Goal: Entertainment & Leisure: Consume media (video, audio)

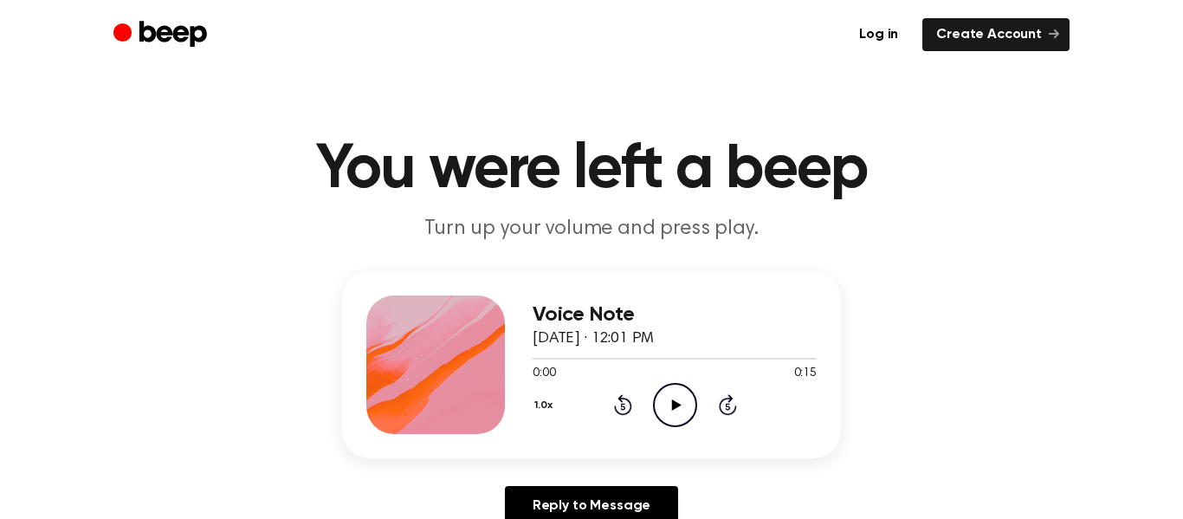
click at [671, 403] on icon at bounding box center [676, 404] width 10 height 11
click at [623, 408] on icon "Rewind 5 seconds" at bounding box center [622, 404] width 19 height 23
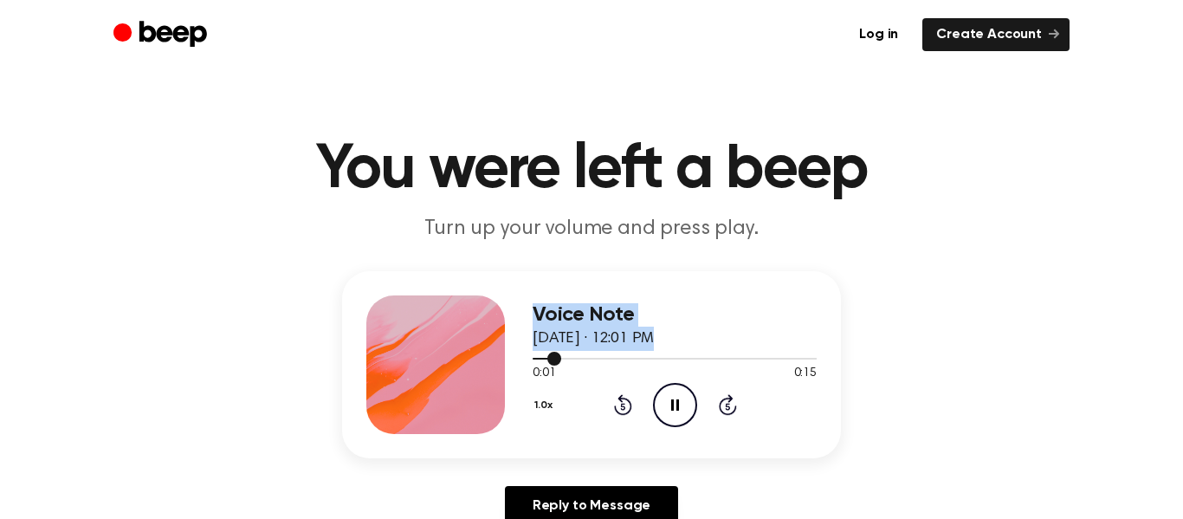
drag, startPoint x: 554, startPoint y: 356, endPoint x: 487, endPoint y: 372, distance: 69.3
click at [487, 372] on div "Voice Note August 28, 2025 · 12:01 PM 0:01 0:15 Your browser does not support t…" at bounding box center [591, 364] width 499 height 187
click at [554, 359] on span at bounding box center [554, 359] width 14 height 14
drag, startPoint x: 554, startPoint y: 359, endPoint x: 523, endPoint y: 366, distance: 31.8
click at [523, 366] on div "Voice Note August 28, 2025 · 12:01 PM 0:01 0:15 Your browser does not support t…" at bounding box center [591, 364] width 499 height 187
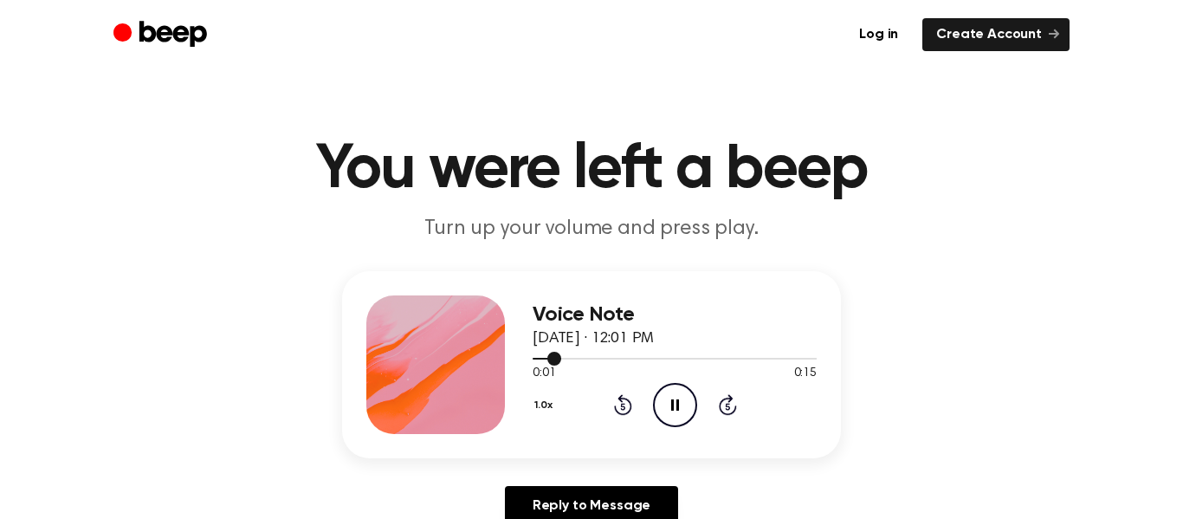
click at [544, 359] on div at bounding box center [675, 358] width 284 height 14
click at [545, 358] on div at bounding box center [547, 359] width 29 height 2
drag, startPoint x: 545, startPoint y: 358, endPoint x: 499, endPoint y: 352, distance: 46.3
click at [499, 352] on div "Voice Note August 28, 2025 · 12:01 PM 0:01 0:15 Your browser does not support t…" at bounding box center [591, 364] width 499 height 187
click at [623, 406] on icon at bounding box center [622, 407] width 4 height 7
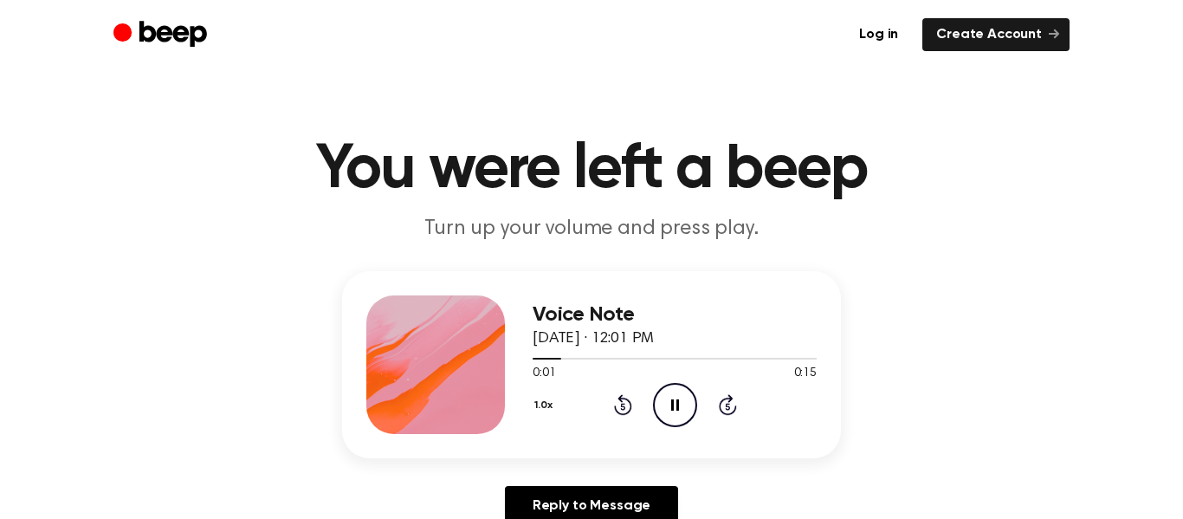
click at [623, 406] on icon at bounding box center [622, 407] width 4 height 7
click at [688, 386] on icon "Pause Audio" at bounding box center [675, 405] width 44 height 44
click at [682, 403] on icon "Play Audio" at bounding box center [675, 405] width 44 height 44
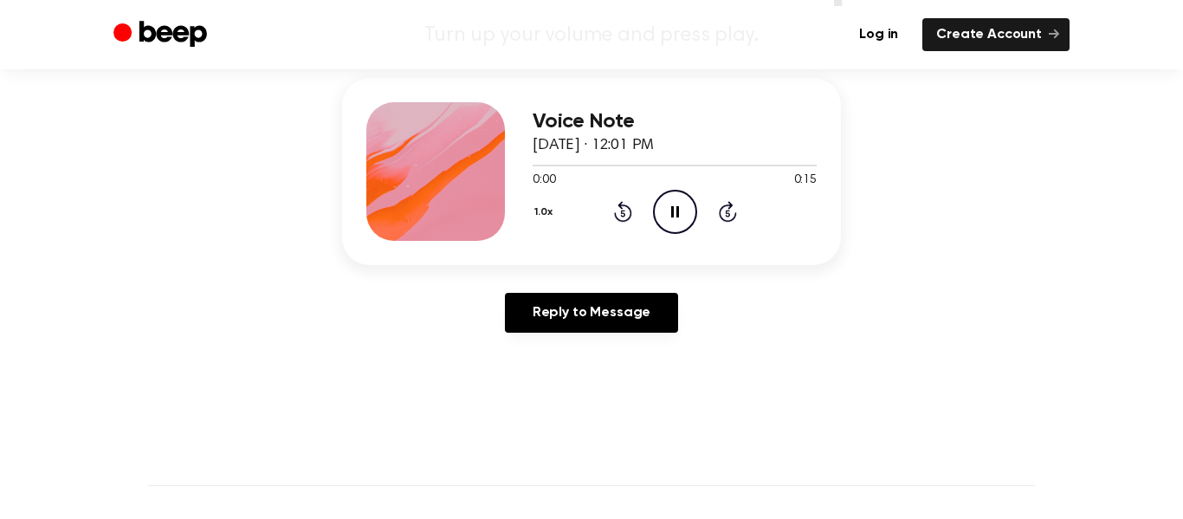
scroll to position [191, 0]
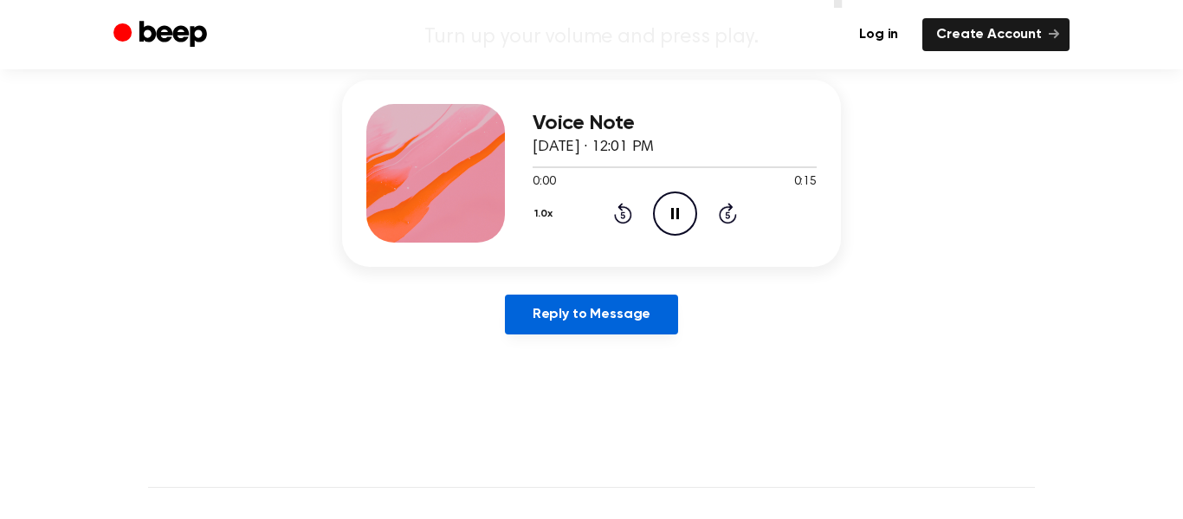
click at [635, 322] on link "Reply to Message" at bounding box center [591, 314] width 173 height 40
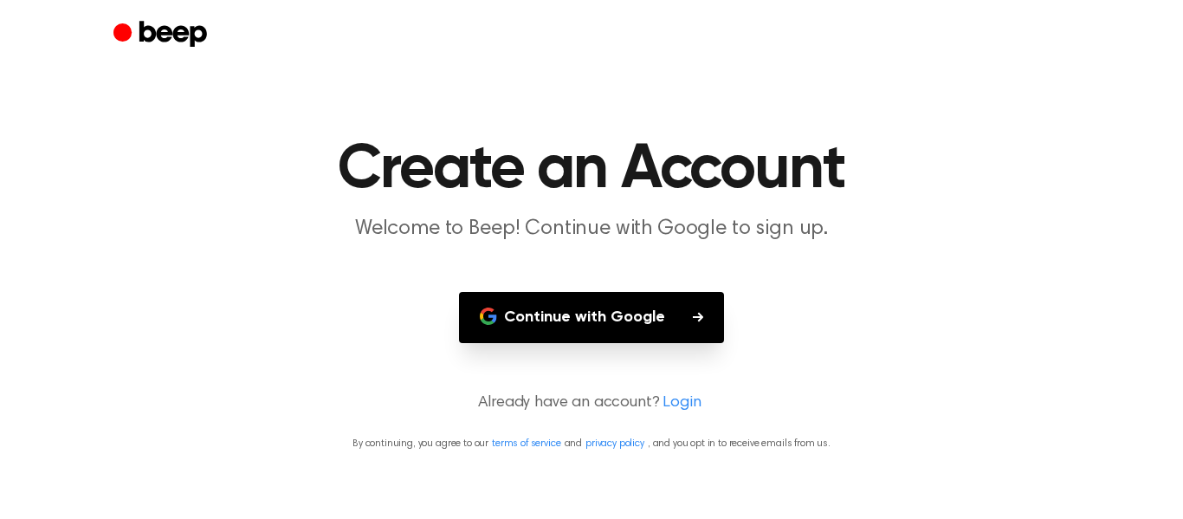
click at [698, 324] on button "Continue with Google" at bounding box center [591, 317] width 265 height 51
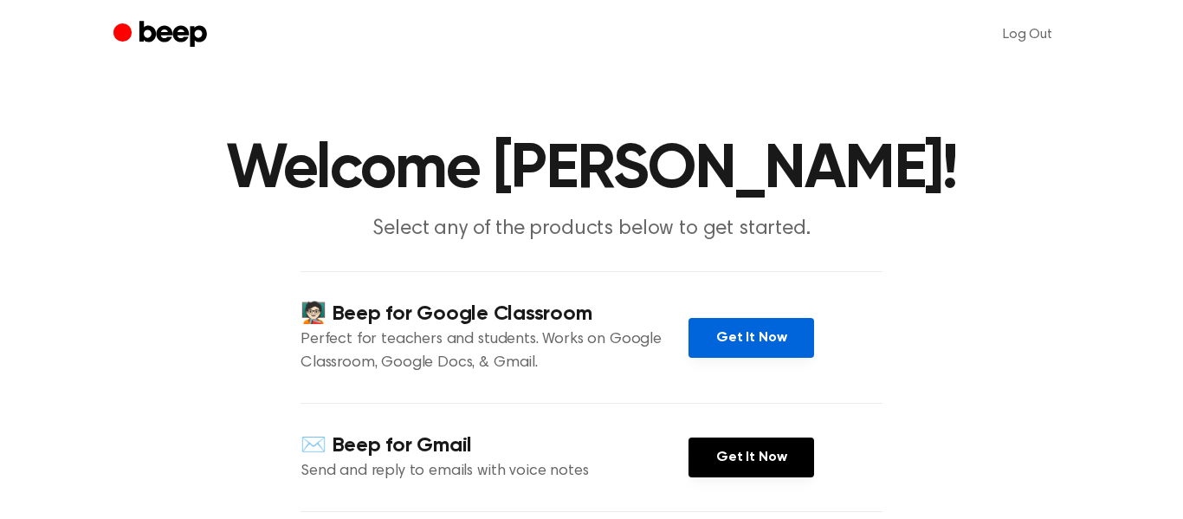
click at [721, 325] on link "Get It Now" at bounding box center [752, 338] width 126 height 40
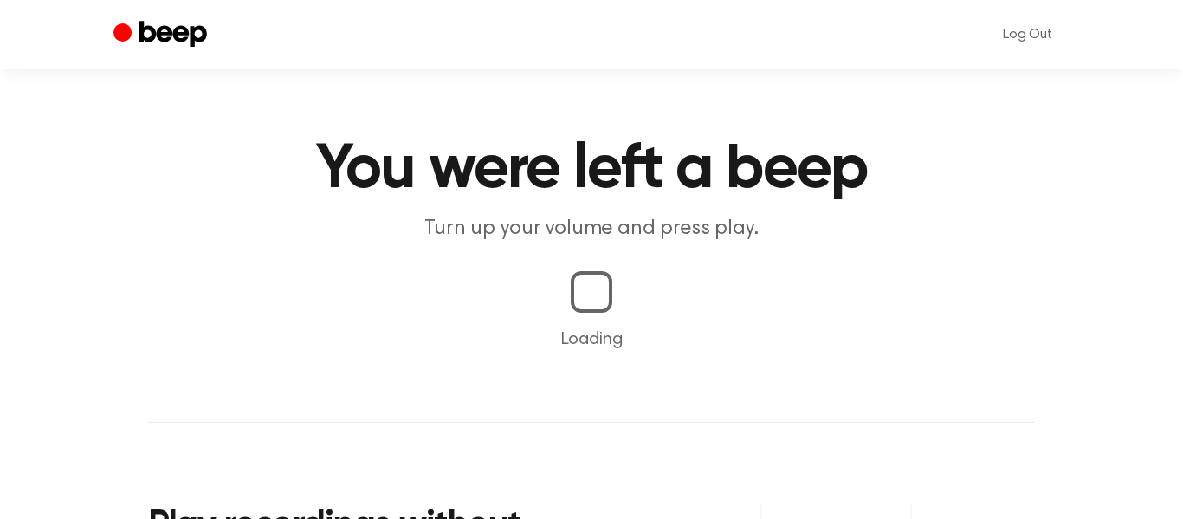
scroll to position [191, 0]
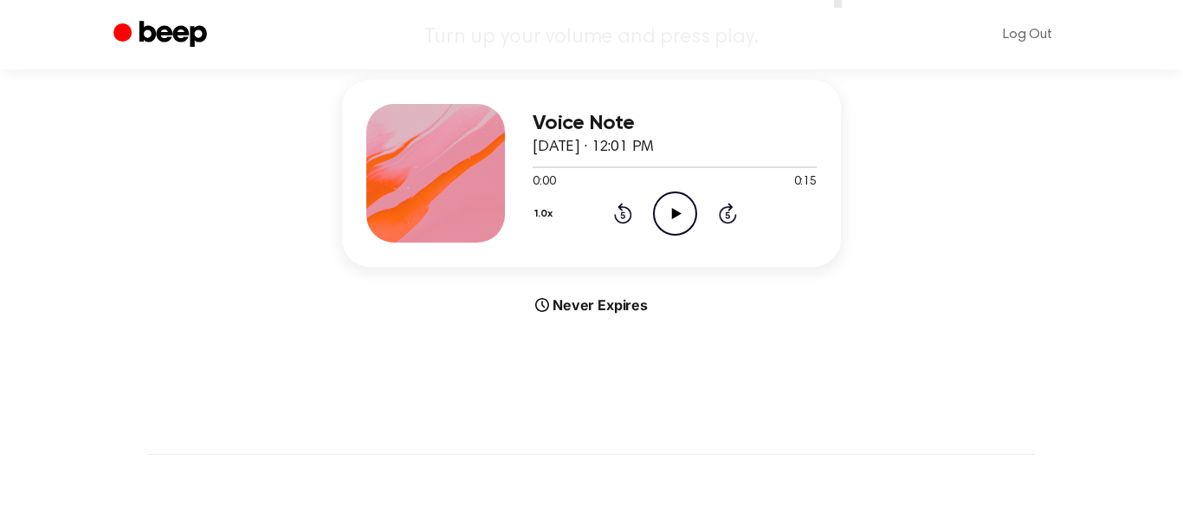
click at [654, 210] on icon "Play Audio" at bounding box center [675, 213] width 44 height 44
click at [538, 215] on button "1.0x" at bounding box center [546, 213] width 27 height 29
click at [567, 283] on span "0.8x" at bounding box center [561, 286] width 22 height 18
click at [689, 210] on icon "Pause Audio" at bounding box center [675, 213] width 44 height 44
click at [689, 210] on icon "Play Audio" at bounding box center [675, 213] width 44 height 44
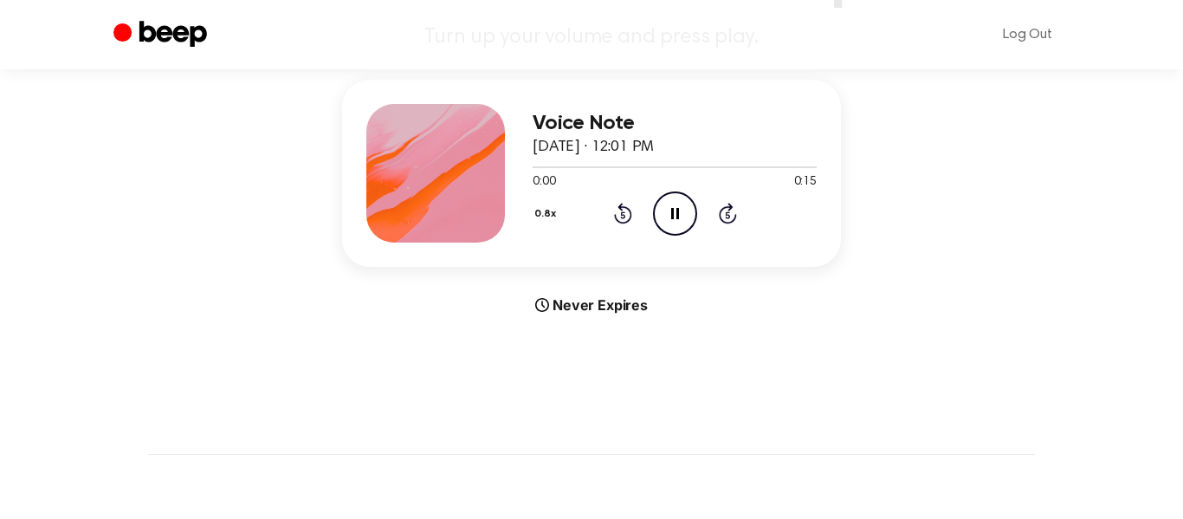
click at [669, 210] on icon "Pause Audio" at bounding box center [675, 213] width 44 height 44
click at [669, 210] on icon "Play Audio" at bounding box center [675, 213] width 44 height 44
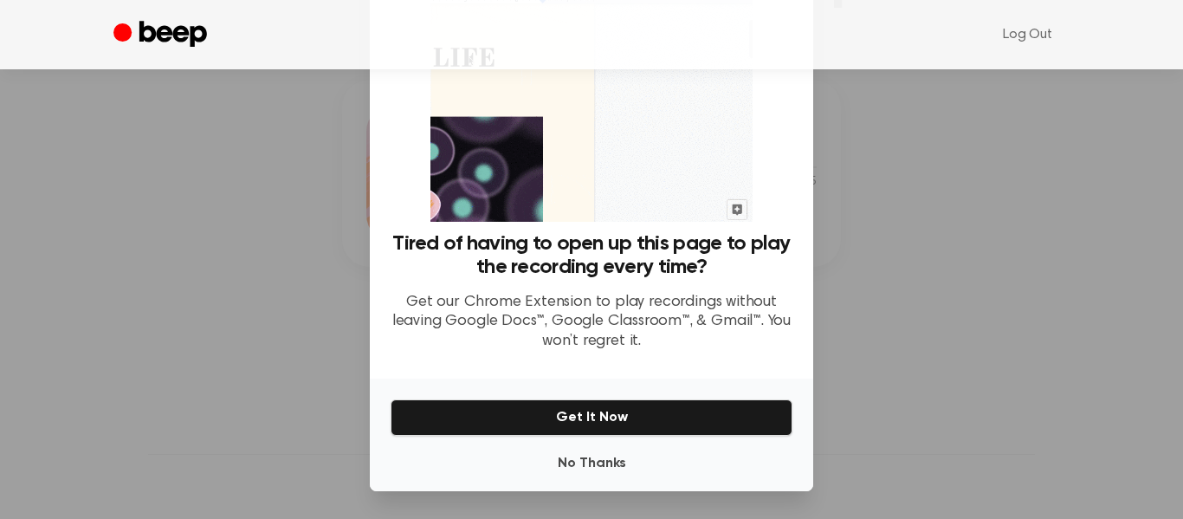
scroll to position [104, 0]
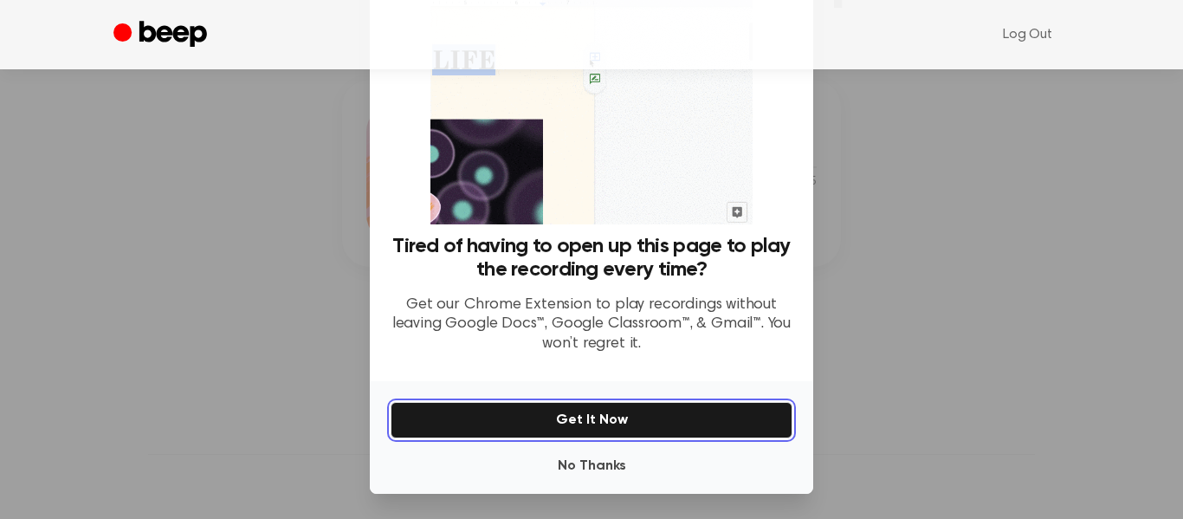
click at [640, 418] on button "Get It Now" at bounding box center [592, 420] width 402 height 36
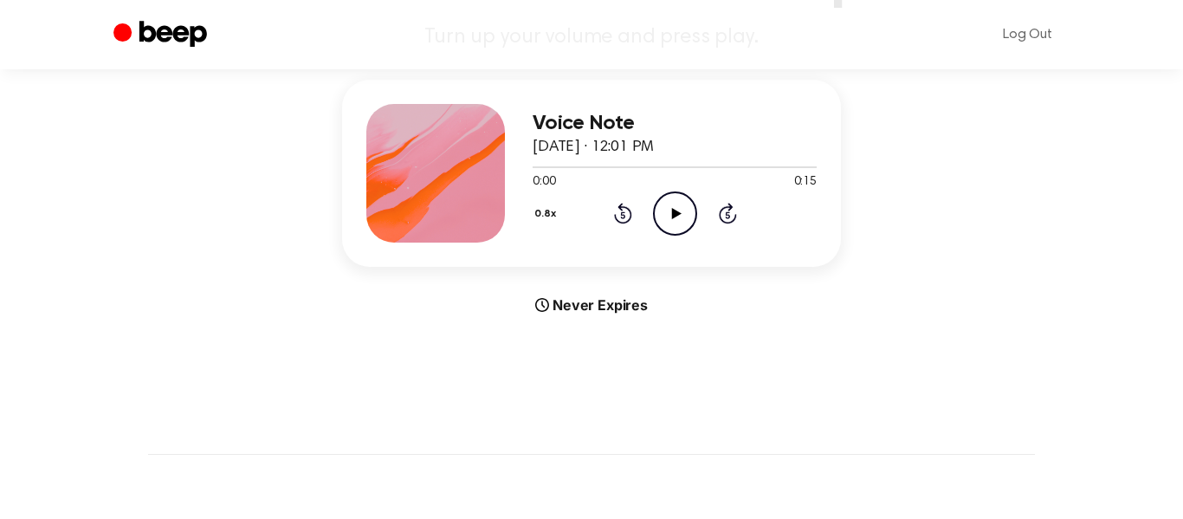
click at [684, 212] on icon "Play Audio" at bounding box center [675, 213] width 44 height 44
click at [732, 212] on icon "Skip 5 seconds" at bounding box center [727, 213] width 19 height 23
click at [731, 210] on icon "Skip 5 seconds" at bounding box center [727, 213] width 19 height 23
click at [667, 213] on icon "Pause Audio" at bounding box center [675, 213] width 44 height 44
click at [667, 213] on icon "Play Audio" at bounding box center [675, 213] width 44 height 44
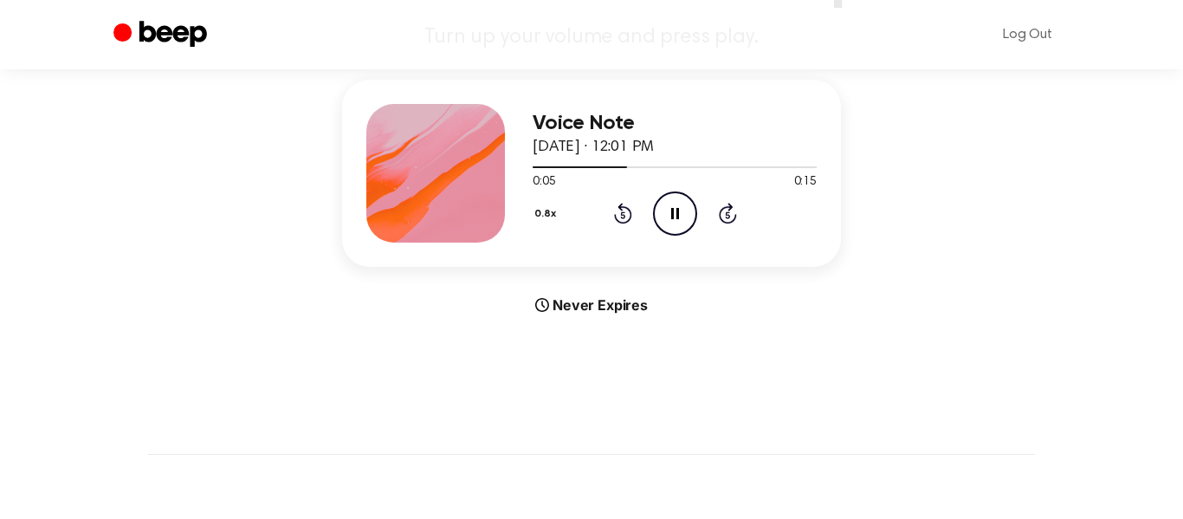
click at [622, 214] on icon "Rewind 5 seconds" at bounding box center [622, 213] width 19 height 23
click at [684, 216] on icon "Pause Audio" at bounding box center [675, 213] width 44 height 44
click at [677, 217] on icon "Play Audio" at bounding box center [675, 213] width 44 height 44
click at [642, 163] on div at bounding box center [675, 166] width 284 height 14
click at [665, 207] on icon "Pause Audio" at bounding box center [675, 213] width 44 height 44
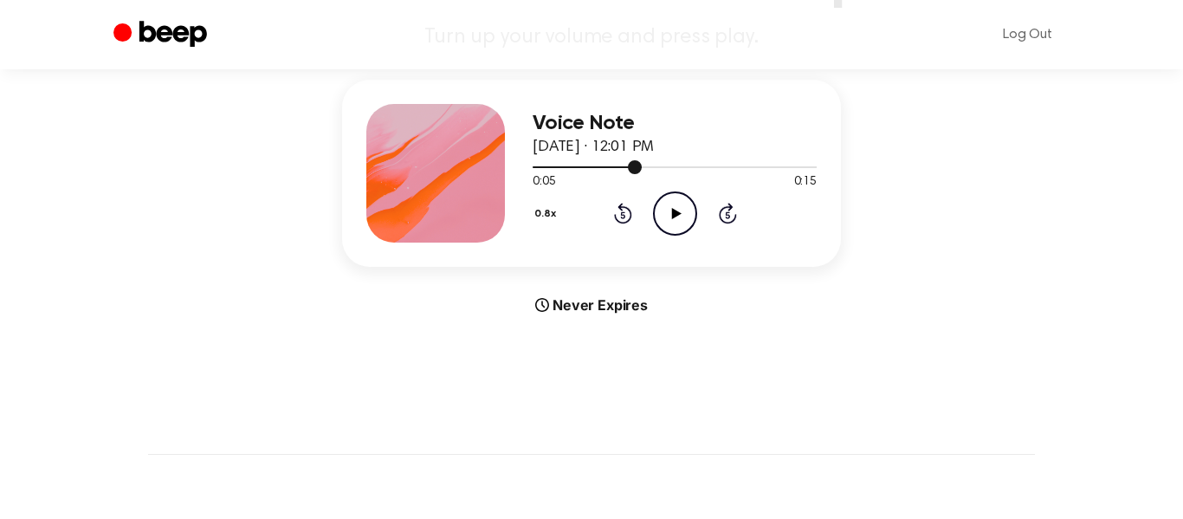
click at [788, 165] on div at bounding box center [675, 166] width 284 height 14
click at [673, 220] on icon "Play Audio" at bounding box center [675, 213] width 44 height 44
click at [725, 212] on icon "Skip 5 seconds" at bounding box center [727, 213] width 19 height 23
click at [665, 210] on icon "Pause Audio" at bounding box center [675, 213] width 44 height 44
click at [618, 207] on icon at bounding box center [623, 213] width 18 height 21
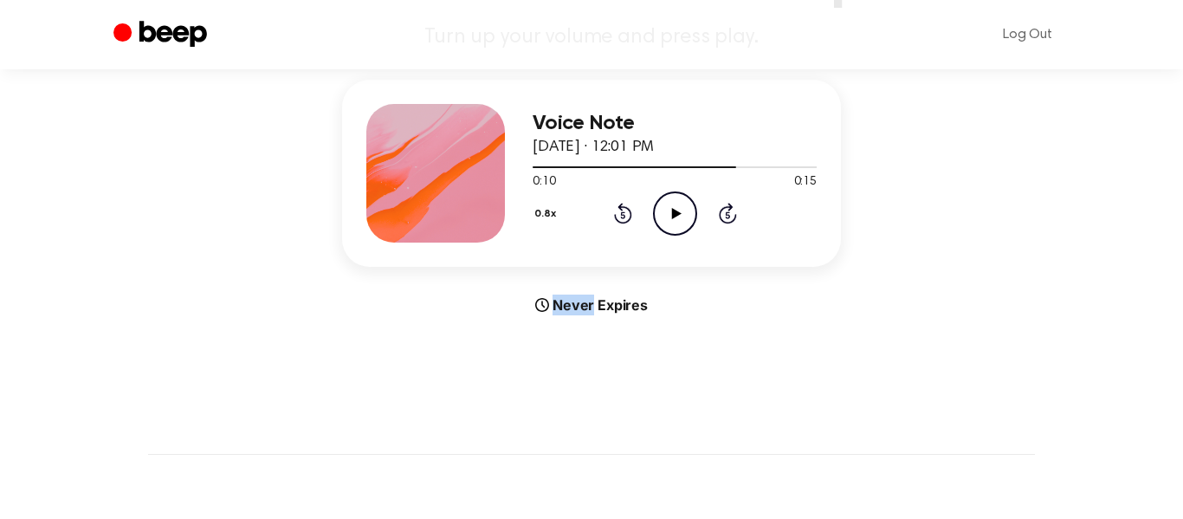
click at [618, 207] on icon at bounding box center [623, 213] width 18 height 21
click at [663, 221] on icon "Play Audio" at bounding box center [675, 213] width 44 height 44
click at [618, 210] on icon "Rewind 5 seconds" at bounding box center [622, 213] width 19 height 23
click at [621, 215] on icon at bounding box center [622, 215] width 4 height 7
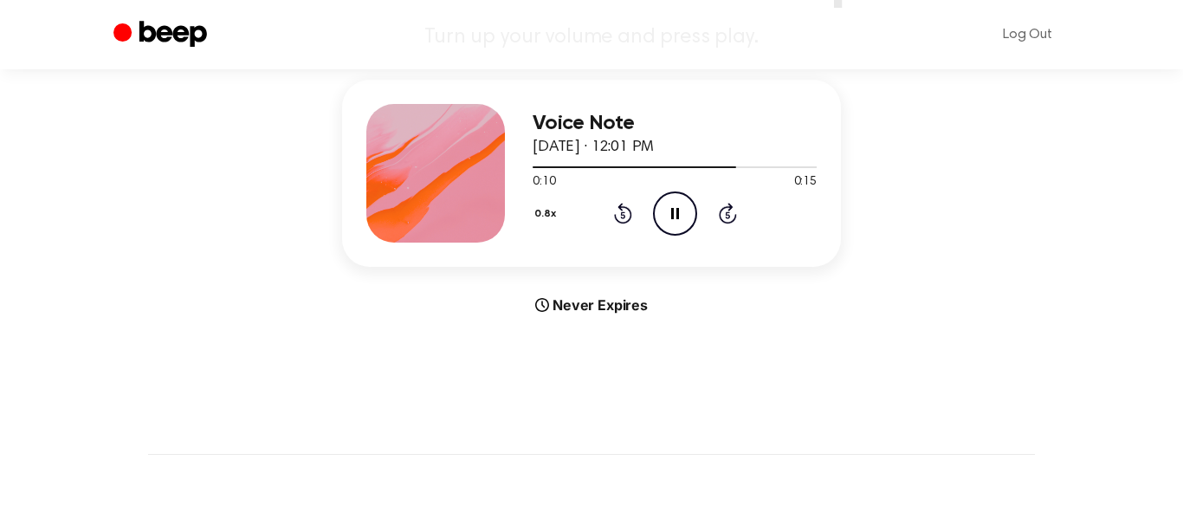
click at [622, 208] on icon at bounding box center [623, 213] width 18 height 21
click at [662, 214] on icon "Pause Audio" at bounding box center [675, 213] width 44 height 44
click at [622, 213] on icon at bounding box center [622, 215] width 4 height 7
click at [661, 213] on icon "Play Audio" at bounding box center [675, 213] width 44 height 44
click at [621, 213] on icon at bounding box center [622, 215] width 4 height 7
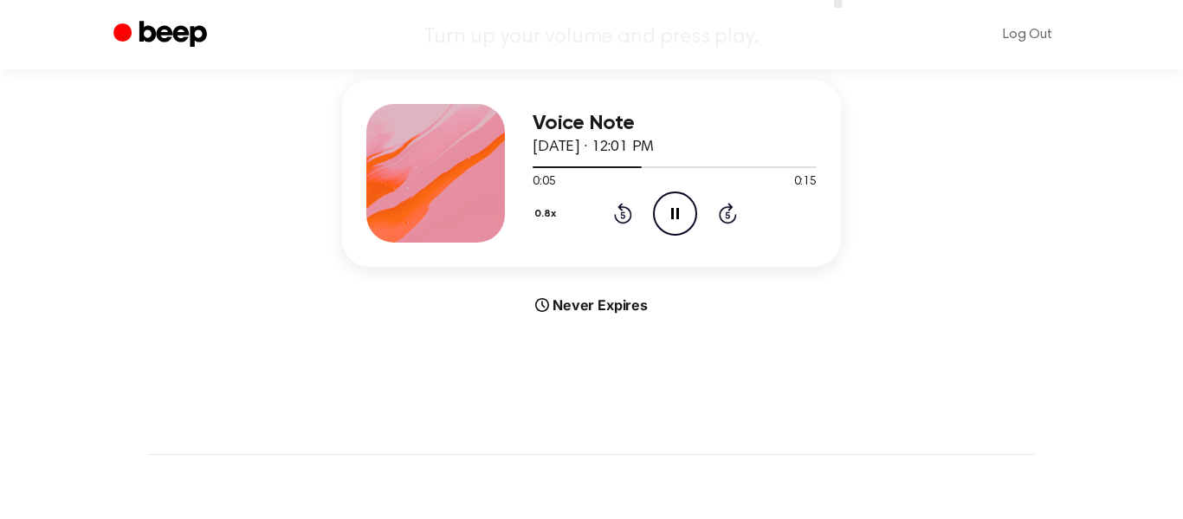
click at [665, 211] on icon "Pause Audio" at bounding box center [675, 213] width 44 height 44
click at [619, 214] on icon "Rewind 5 seconds" at bounding box center [622, 213] width 19 height 23
click at [673, 210] on icon at bounding box center [676, 213] width 10 height 11
click at [628, 210] on icon at bounding box center [623, 213] width 18 height 21
click at [665, 216] on icon "Pause Audio" at bounding box center [675, 213] width 44 height 44
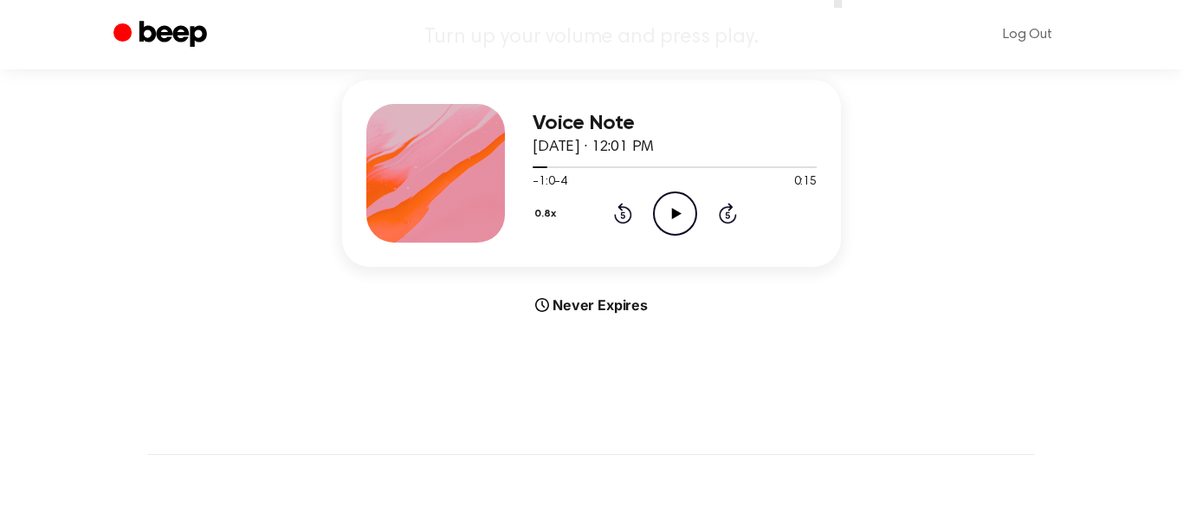
click at [664, 215] on icon "Play Audio" at bounding box center [675, 213] width 44 height 44
click at [663, 215] on icon "Pause Audio" at bounding box center [675, 213] width 44 height 44
click at [665, 216] on icon "Play Audio" at bounding box center [675, 213] width 44 height 44
click at [628, 214] on icon "Rewind 5 seconds" at bounding box center [622, 213] width 19 height 23
click at [667, 213] on icon "Pause Audio" at bounding box center [675, 213] width 44 height 44
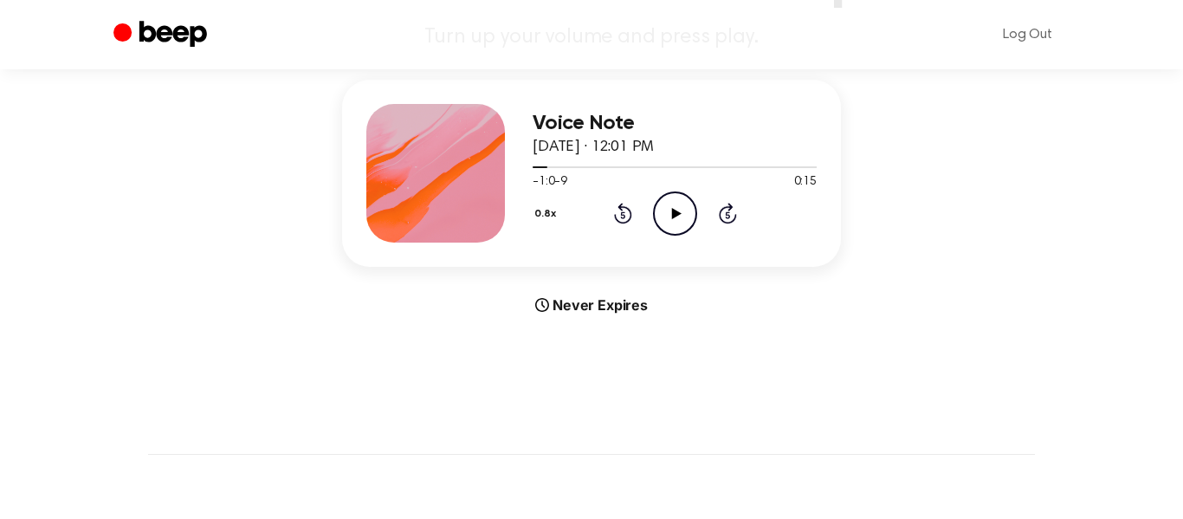
click at [537, 185] on span "-1:0-9" at bounding box center [550, 182] width 35 height 18
click at [622, 215] on icon at bounding box center [622, 215] width 4 height 7
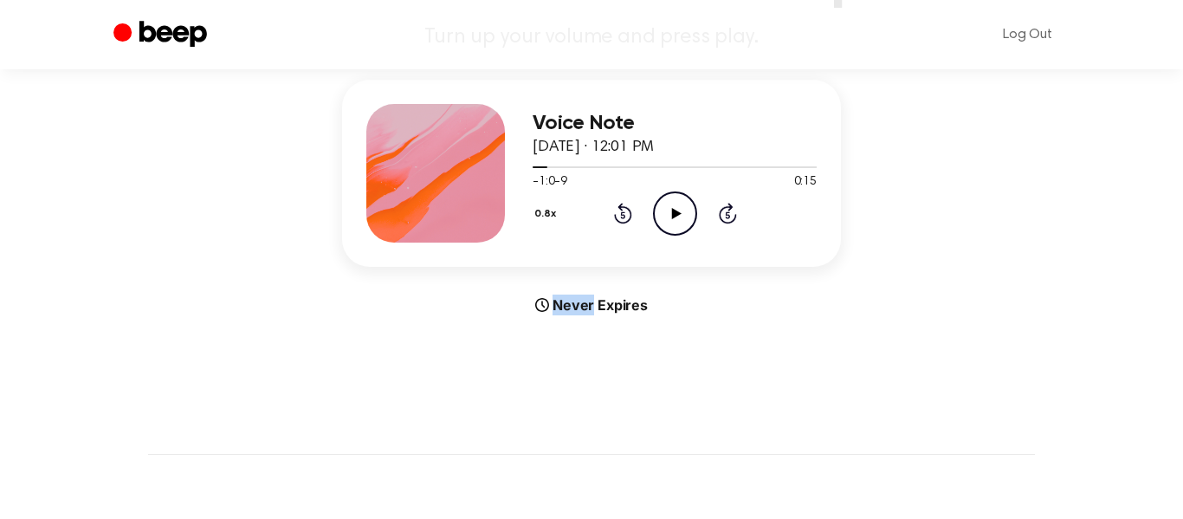
click at [622, 215] on icon at bounding box center [622, 215] width 4 height 7
click at [685, 200] on icon "Play Audio" at bounding box center [675, 213] width 44 height 44
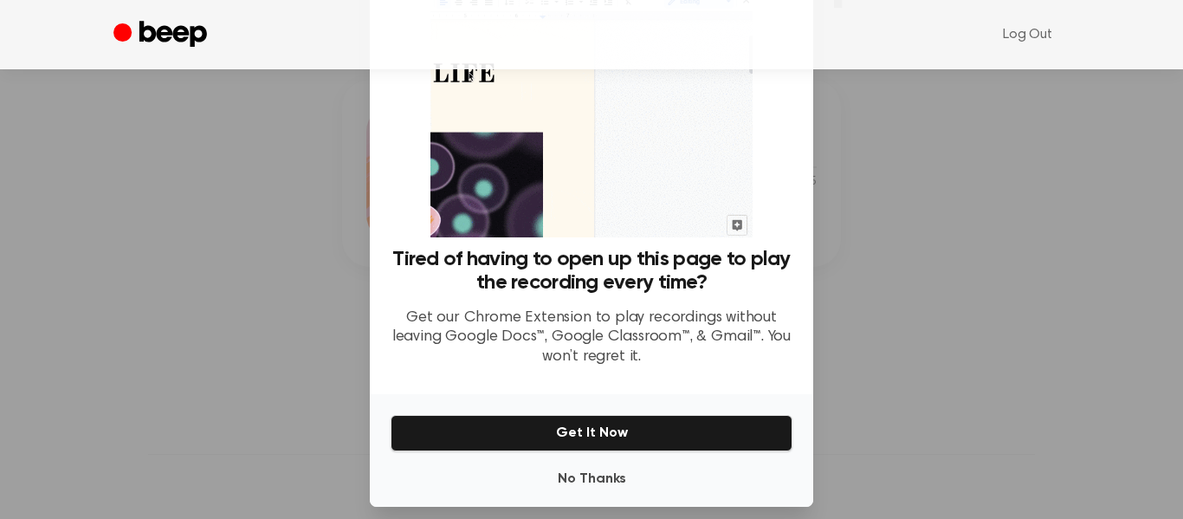
scroll to position [107, 0]
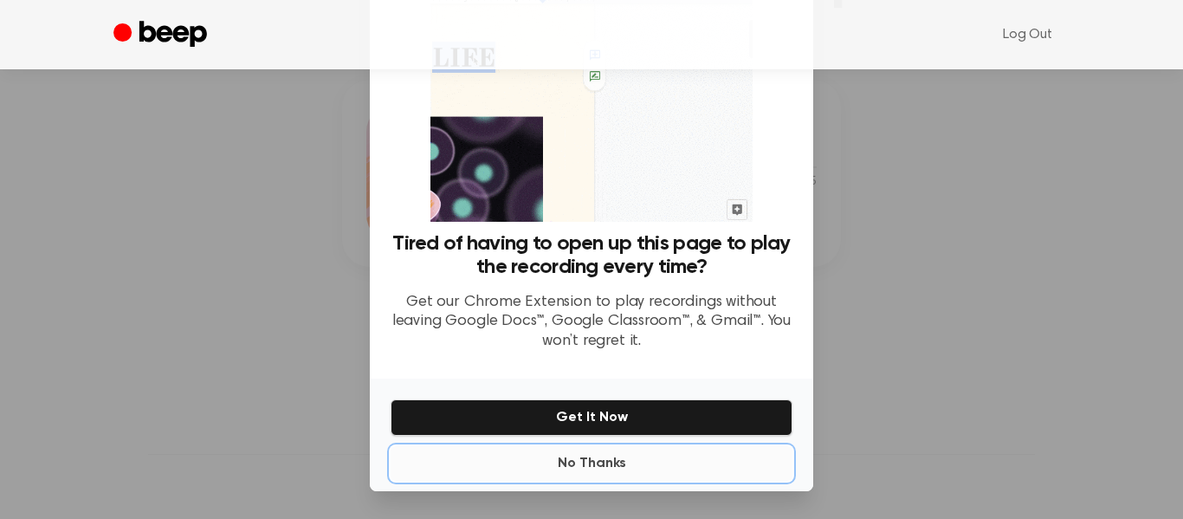
click at [603, 459] on button "No Thanks" at bounding box center [592, 463] width 402 height 35
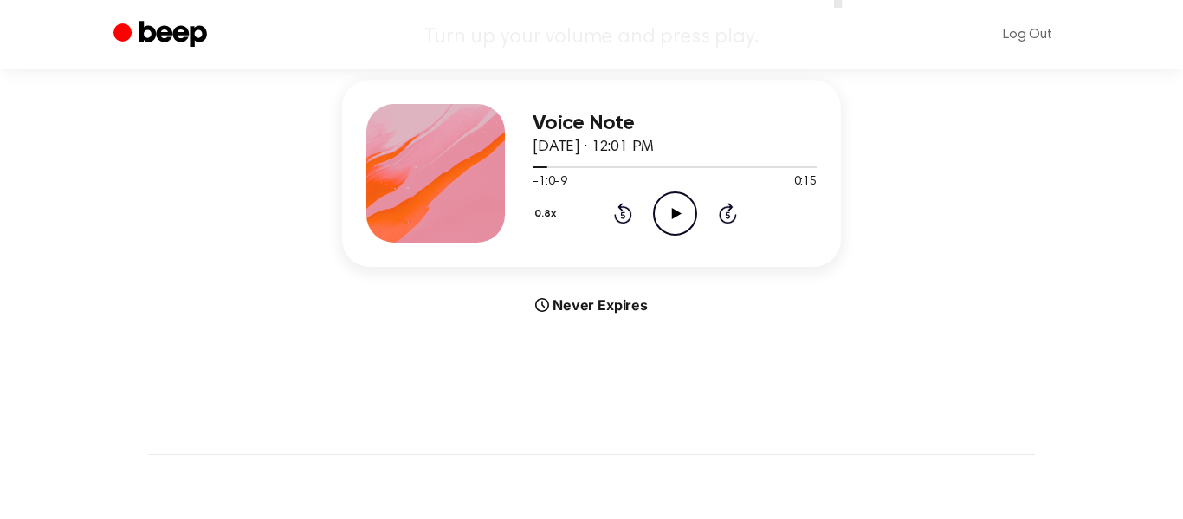
click at [616, 223] on icon "Rewind 5 seconds" at bounding box center [622, 213] width 19 height 23
click at [617, 223] on icon "Rewind 5 seconds" at bounding box center [622, 213] width 19 height 23
click at [678, 210] on icon "Play Audio" at bounding box center [675, 213] width 44 height 44
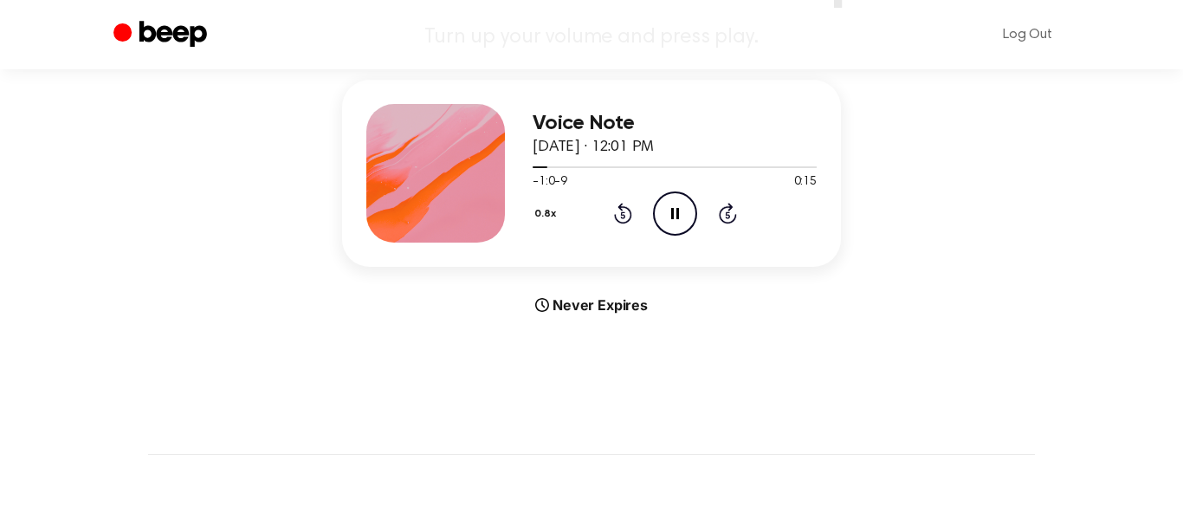
click at [152, 34] on icon "Beep" at bounding box center [173, 34] width 68 height 26
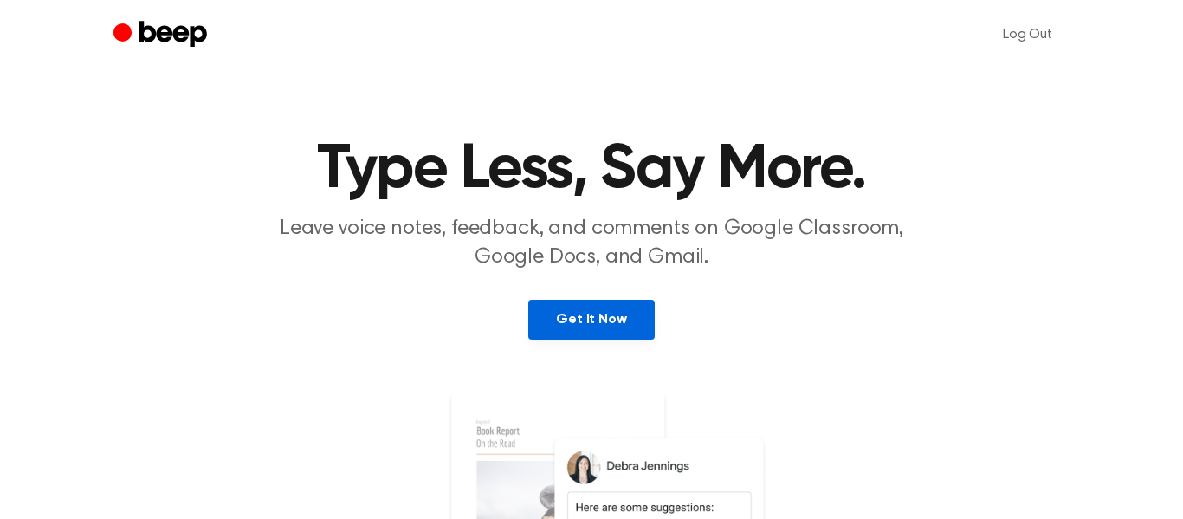
click at [617, 327] on link "Get It Now" at bounding box center [591, 320] width 126 height 40
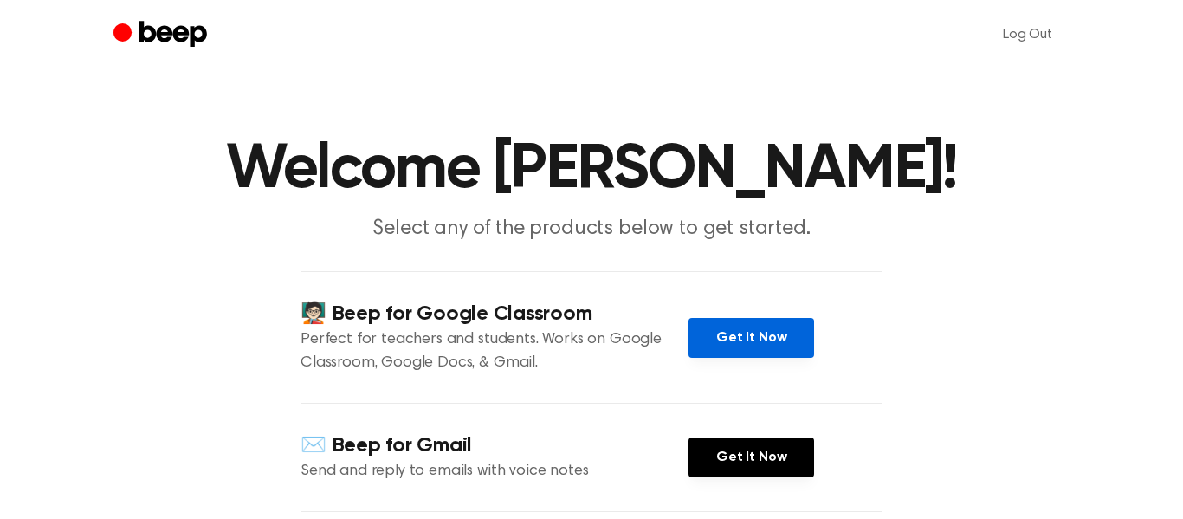
click at [743, 340] on link "Get It Now" at bounding box center [752, 338] width 126 height 40
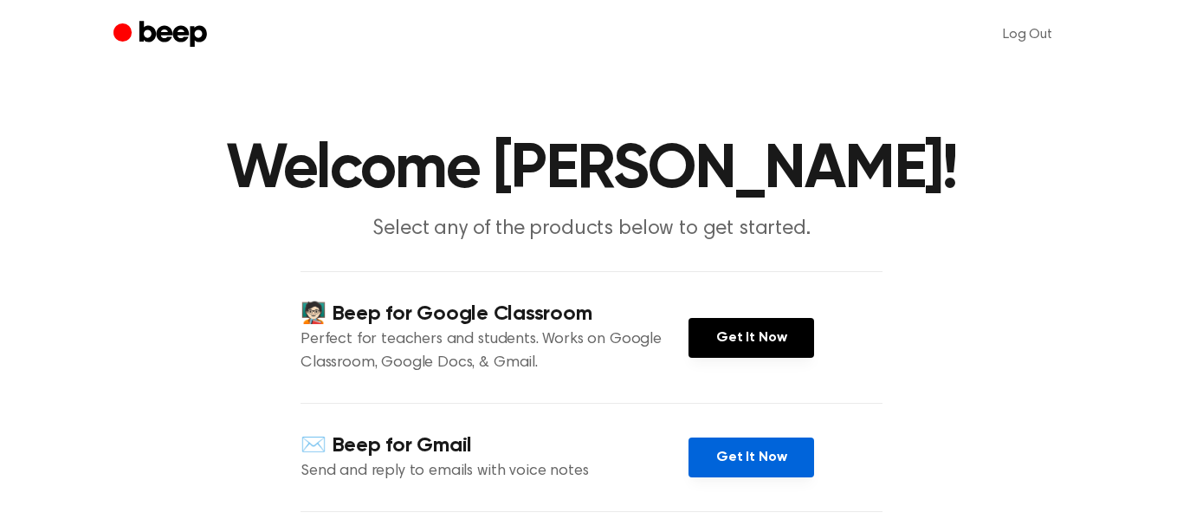
click at [746, 458] on link "Get It Now" at bounding box center [752, 457] width 126 height 40
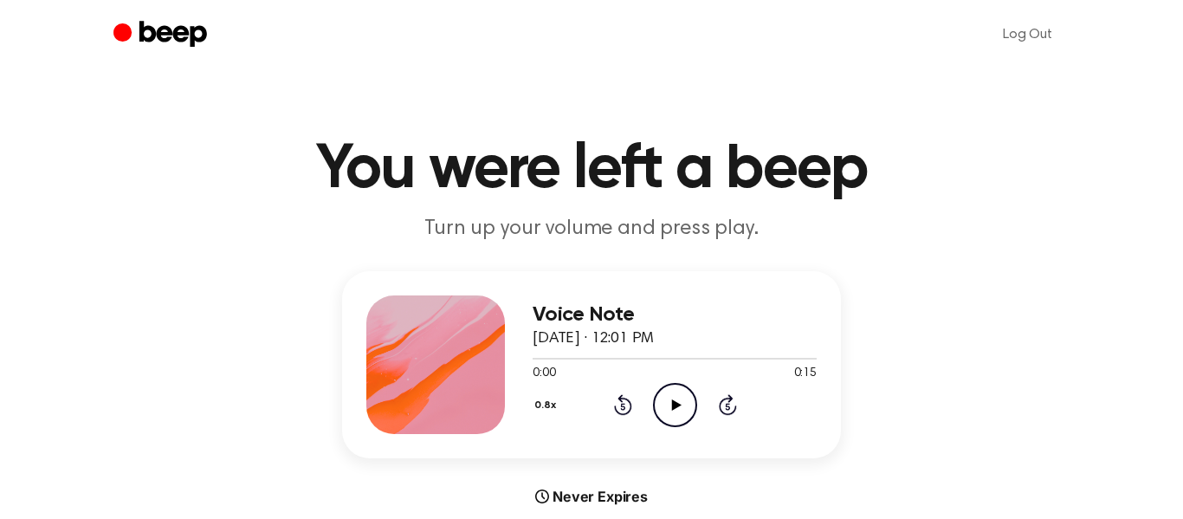
click at [686, 402] on icon "Play Audio" at bounding box center [675, 405] width 44 height 44
click at [675, 400] on icon "Pause Audio" at bounding box center [675, 405] width 44 height 44
click at [731, 403] on icon "Skip 5 seconds" at bounding box center [727, 404] width 19 height 23
click at [674, 408] on icon at bounding box center [676, 404] width 10 height 11
click at [675, 396] on icon "Play Audio" at bounding box center [675, 405] width 44 height 44
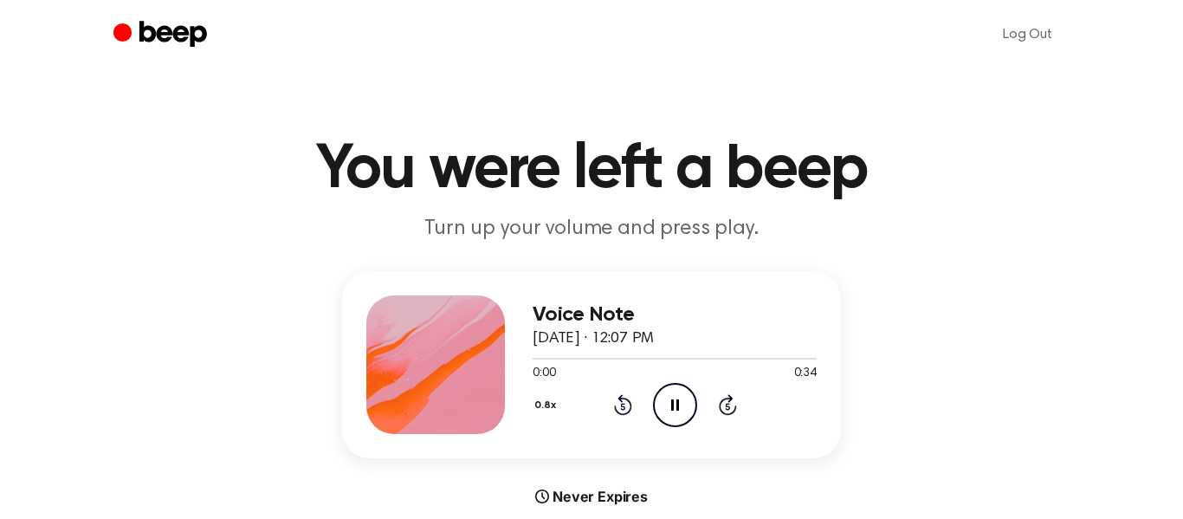
click at [669, 413] on icon "Pause Audio" at bounding box center [675, 405] width 44 height 44
click at [669, 413] on icon "Play Audio" at bounding box center [675, 405] width 44 height 44
click at [544, 407] on button "0.8x" at bounding box center [548, 405] width 30 height 29
click at [672, 409] on icon at bounding box center [675, 404] width 8 height 11
click at [675, 403] on icon at bounding box center [676, 404] width 10 height 11
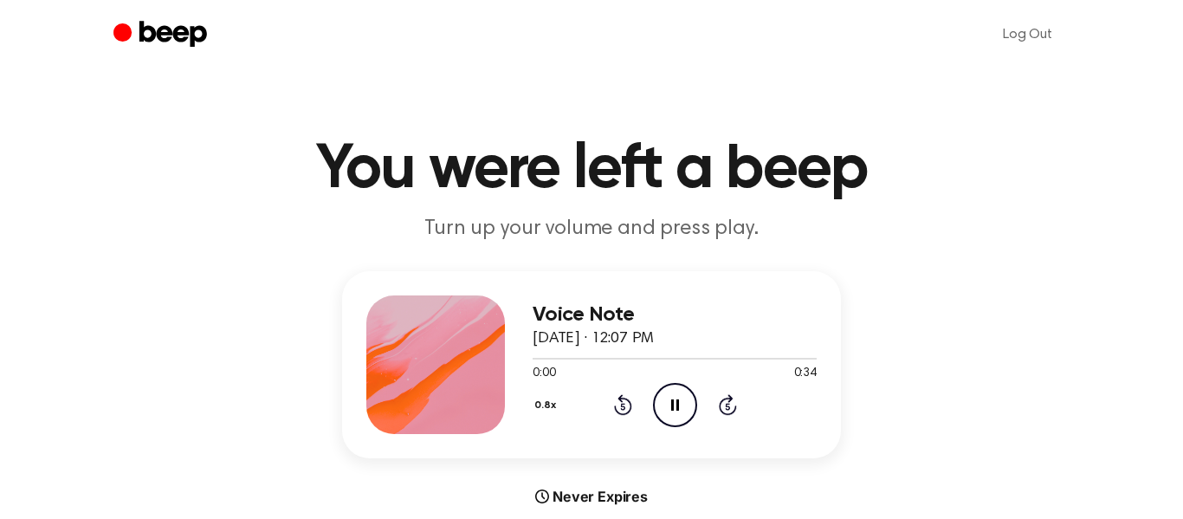
click at [679, 406] on icon "Pause Audio" at bounding box center [675, 405] width 44 height 44
click at [679, 406] on icon "Play Audio" at bounding box center [675, 405] width 44 height 44
click at [679, 406] on icon "Pause Audio" at bounding box center [675, 405] width 44 height 44
click at [679, 406] on icon "Play Audio" at bounding box center [675, 405] width 44 height 44
click at [676, 404] on icon at bounding box center [676, 404] width 10 height 11
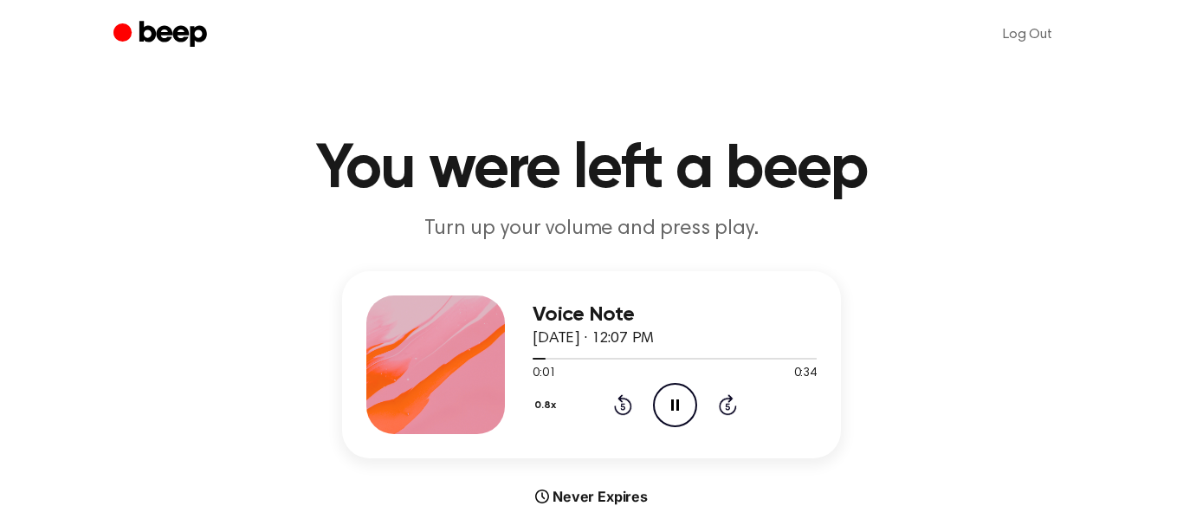
click at [549, 409] on button "0.8x" at bounding box center [548, 405] width 30 height 29
click at [569, 505] on span "1.0x" at bounding box center [561, 510] width 22 height 18
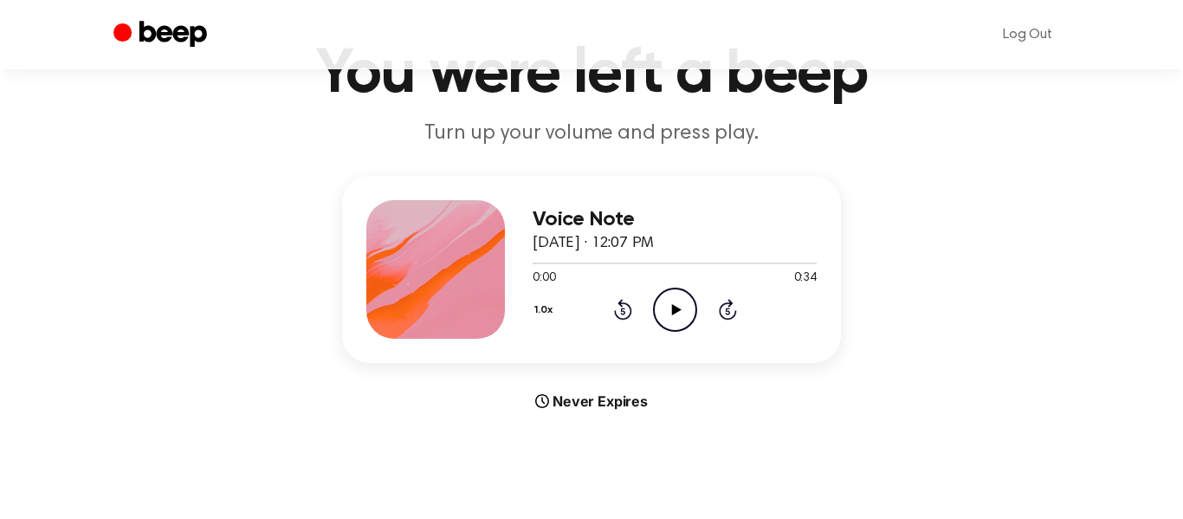
scroll to position [102, 0]
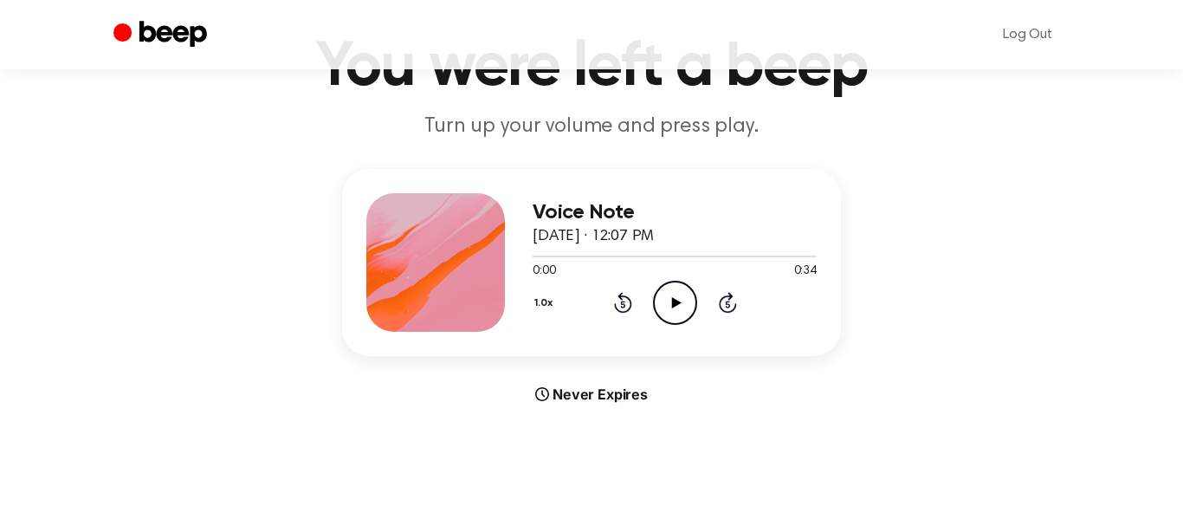
click at [680, 294] on icon "Play Audio" at bounding box center [675, 303] width 44 height 44
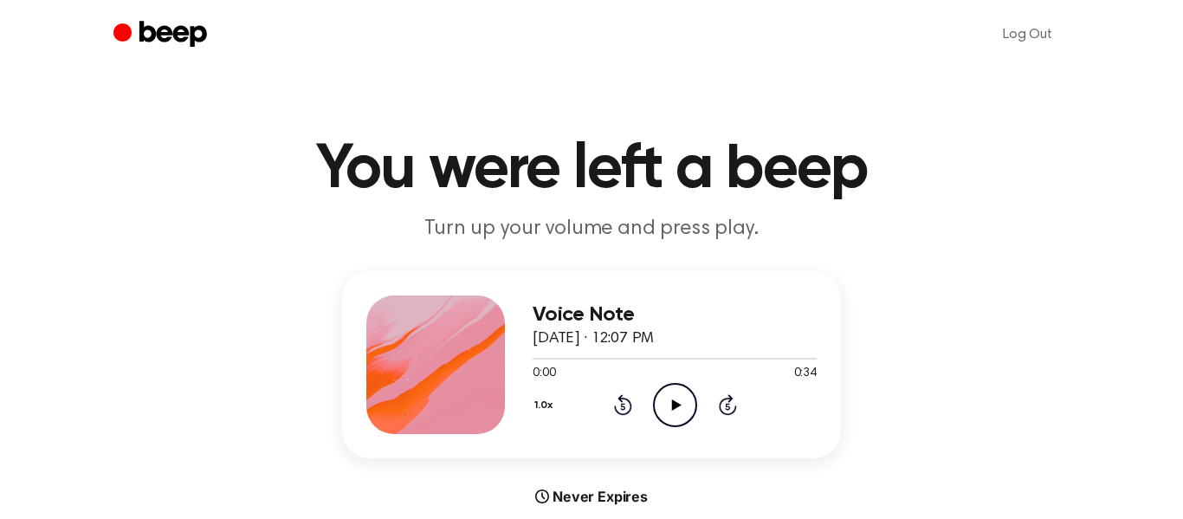
click at [685, 405] on icon "Play Audio" at bounding box center [675, 405] width 44 height 44
click at [678, 414] on icon "Play Audio" at bounding box center [675, 405] width 44 height 44
click at [673, 407] on icon at bounding box center [676, 404] width 10 height 11
click at [722, 406] on icon "Skip 5 seconds" at bounding box center [727, 404] width 19 height 23
click at [548, 406] on button "1.0x" at bounding box center [546, 405] width 27 height 29
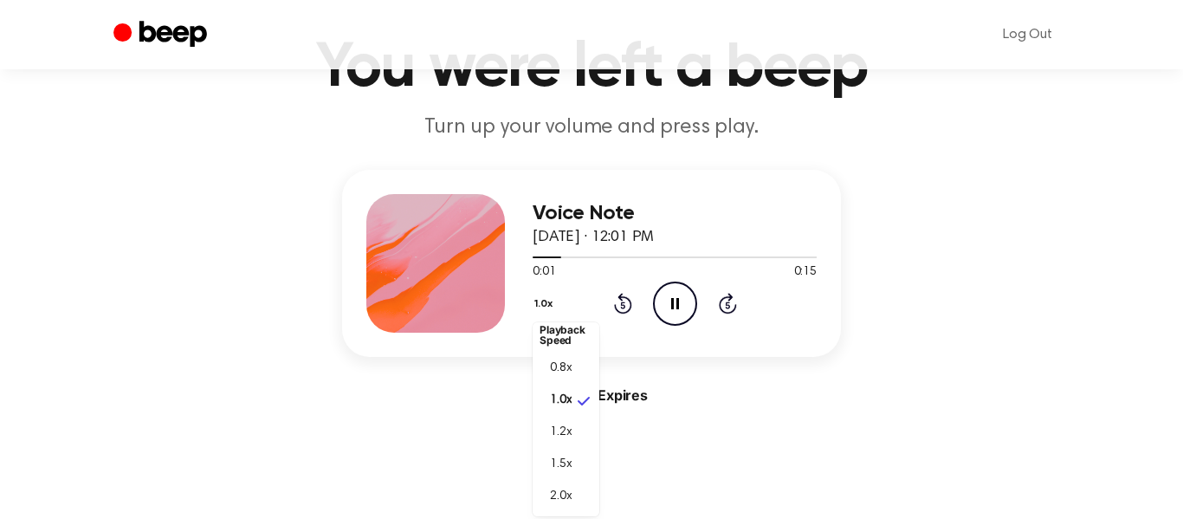
scroll to position [158, 0]
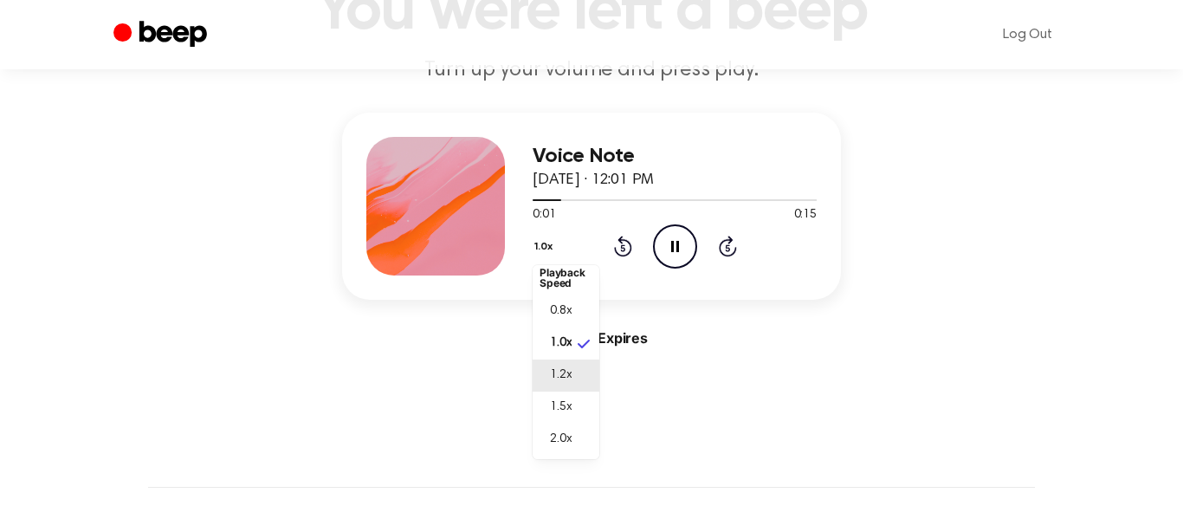
click at [563, 378] on span "1.2x" at bounding box center [561, 375] width 22 height 18
click at [675, 245] on icon "Pause Audio" at bounding box center [675, 246] width 44 height 44
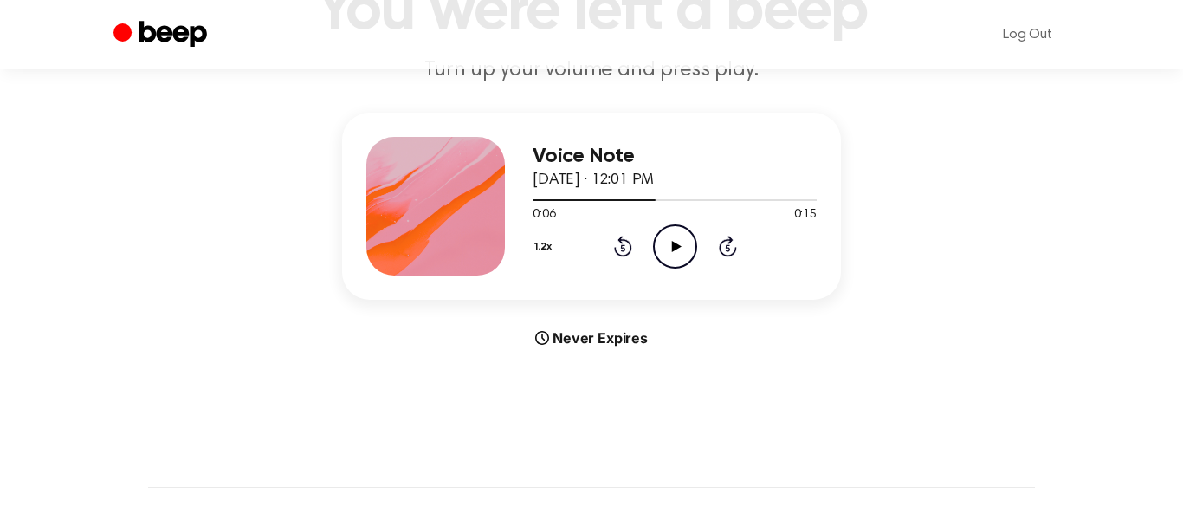
click at [676, 247] on icon at bounding box center [676, 246] width 10 height 11
click at [542, 247] on button "1.2x" at bounding box center [546, 246] width 26 height 29
click at [561, 323] on span "0.8x" at bounding box center [561, 319] width 22 height 18
click at [671, 243] on icon at bounding box center [675, 246] width 8 height 11
click at [676, 250] on icon "Play Audio" at bounding box center [675, 246] width 44 height 44
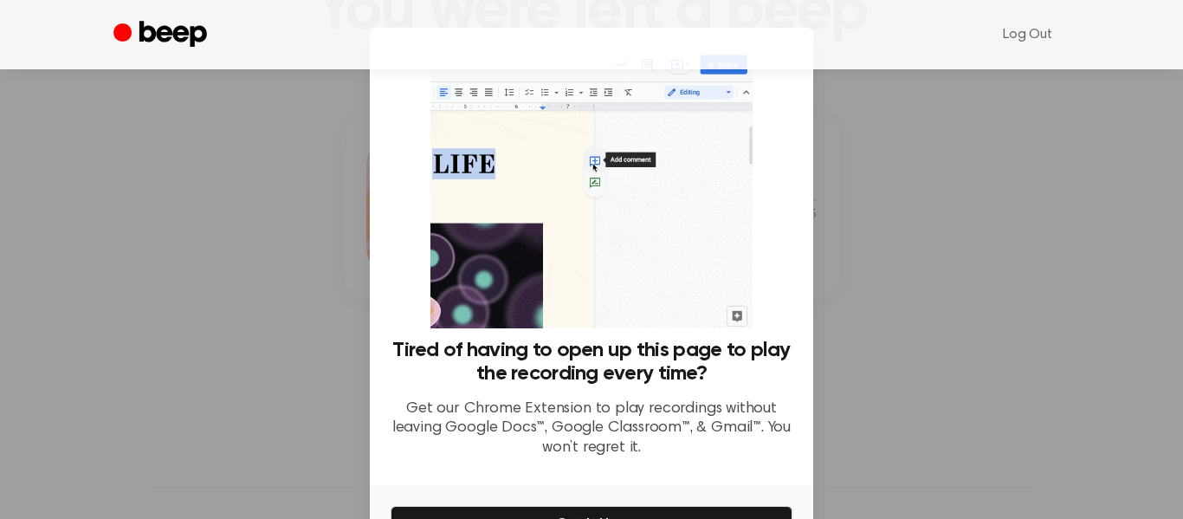
click at [676, 250] on img at bounding box center [590, 189] width 321 height 280
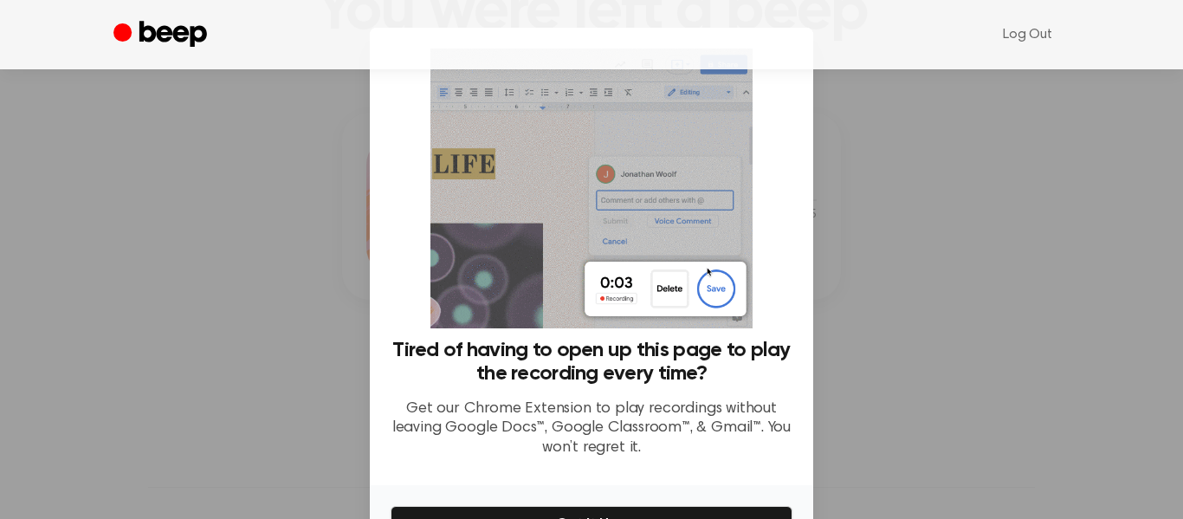
click at [676, 250] on img at bounding box center [590, 189] width 321 height 280
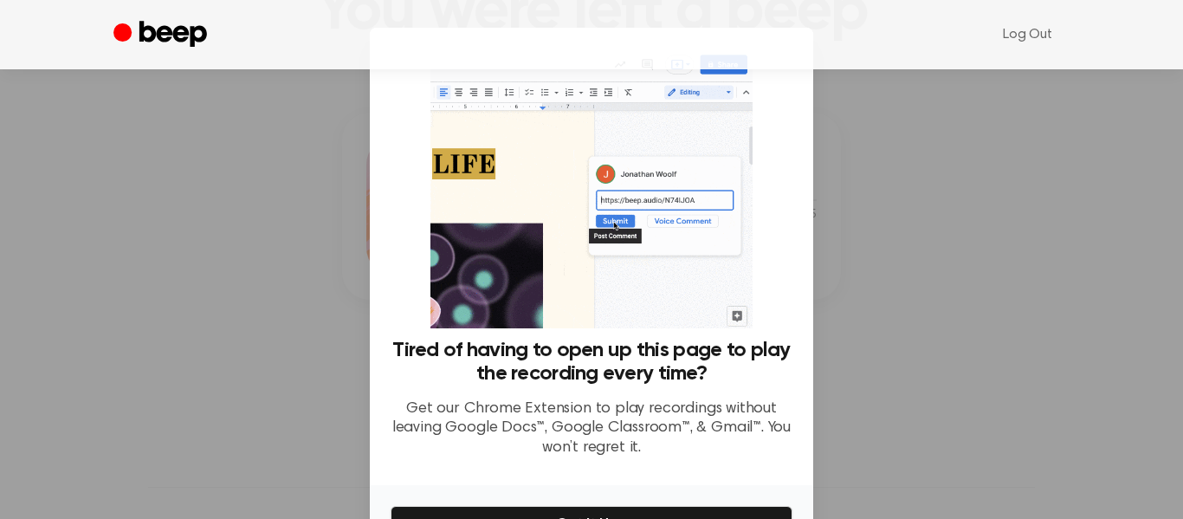
click at [676, 250] on img at bounding box center [590, 189] width 321 height 280
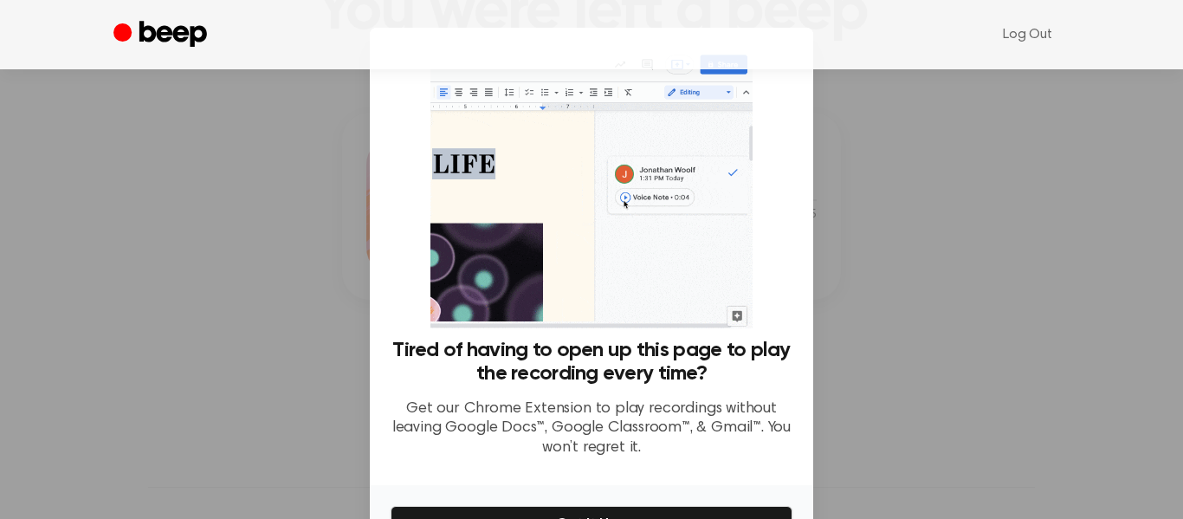
click at [676, 250] on img at bounding box center [590, 189] width 321 height 280
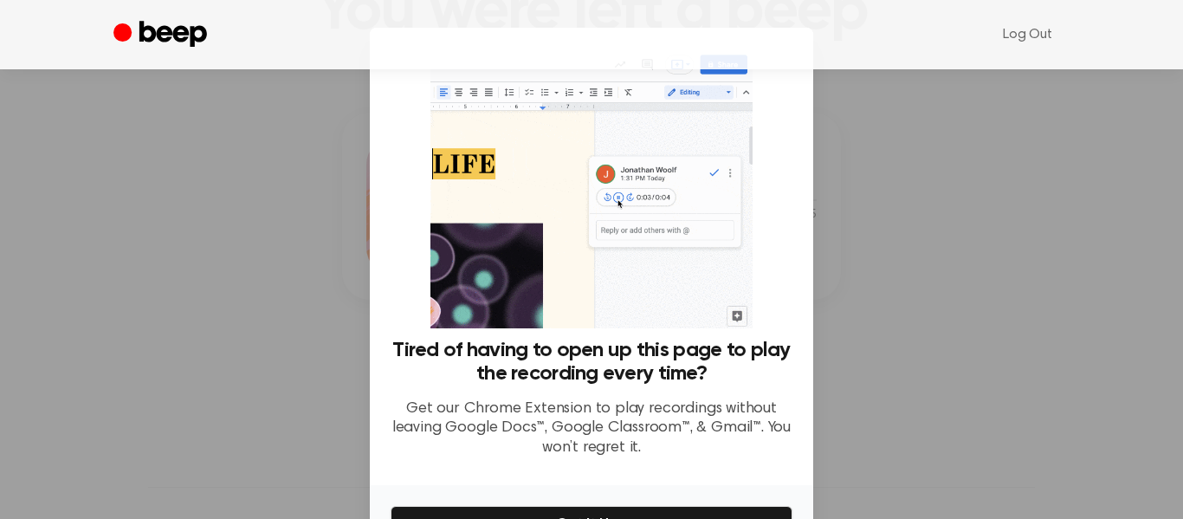
click at [676, 250] on img at bounding box center [590, 189] width 321 height 280
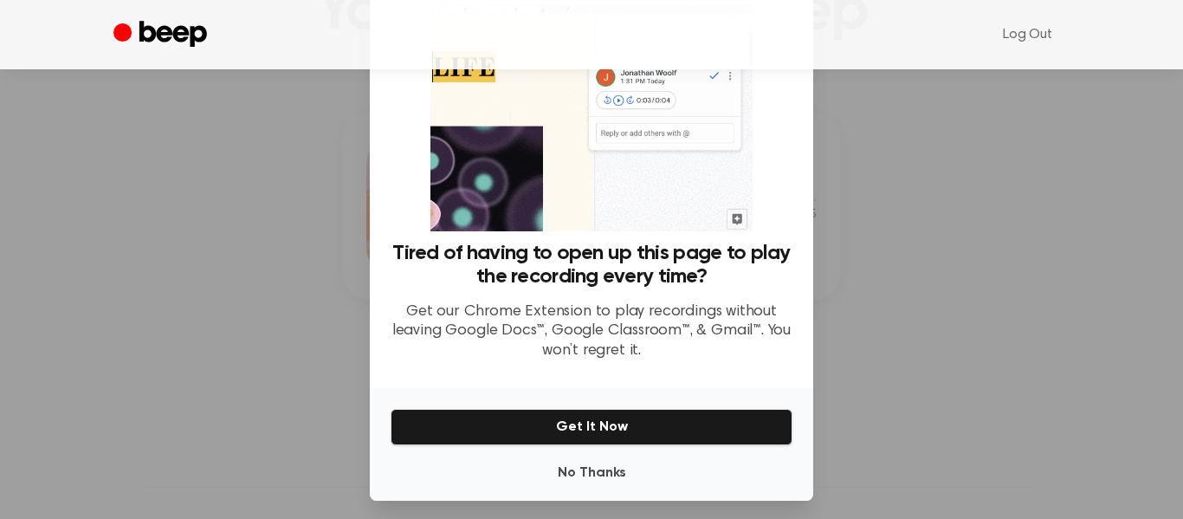
scroll to position [107, 0]
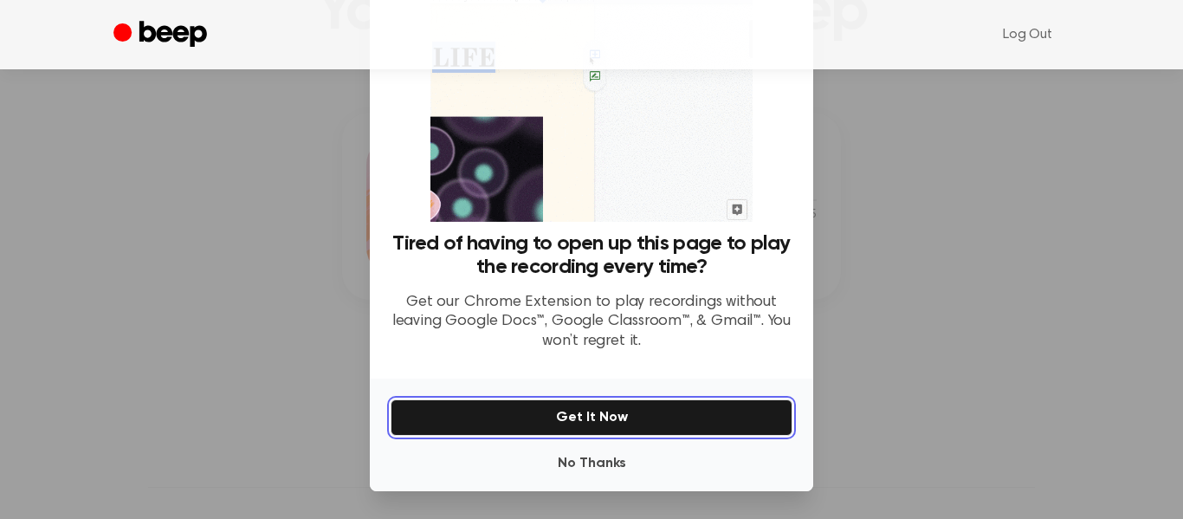
click at [622, 417] on button "Get It Now" at bounding box center [592, 417] width 402 height 36
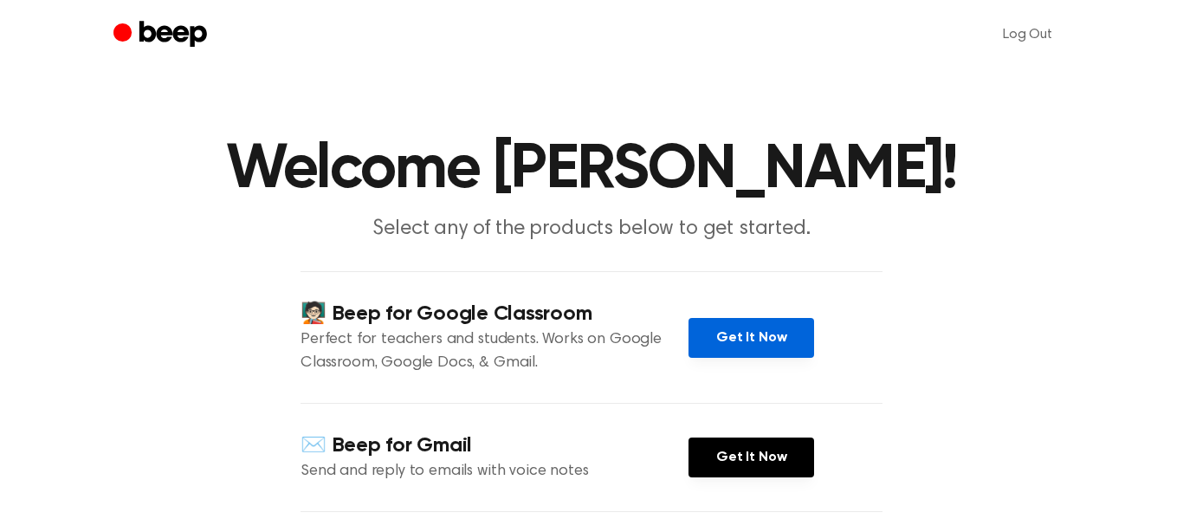
click at [757, 346] on link "Get It Now" at bounding box center [752, 338] width 126 height 40
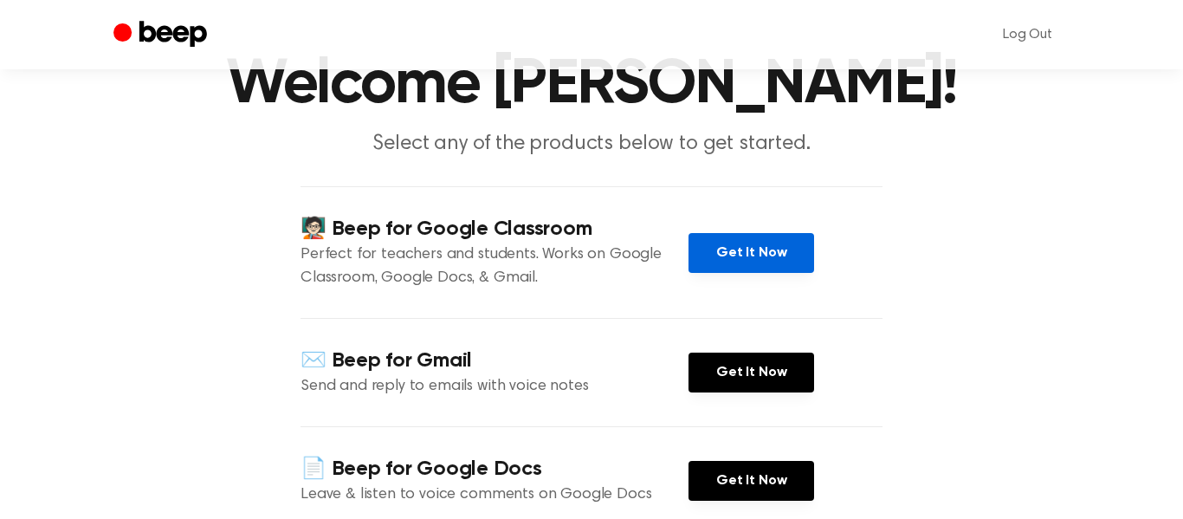
scroll to position [190, 0]
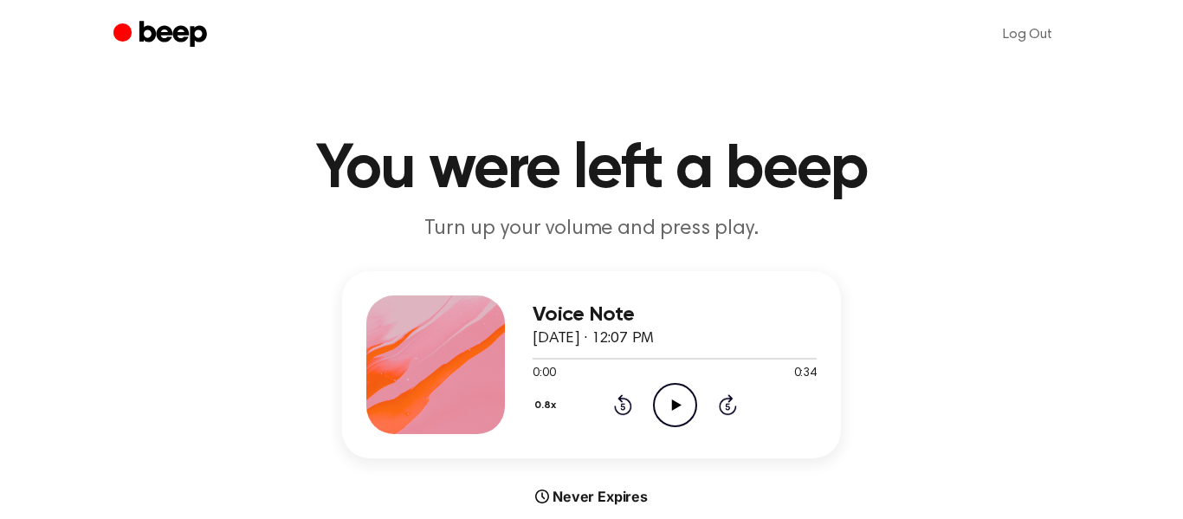
click at [671, 404] on icon at bounding box center [676, 404] width 10 height 11
click at [673, 397] on icon "Play Audio" at bounding box center [675, 405] width 44 height 44
click at [667, 403] on icon "Play Audio" at bounding box center [675, 405] width 44 height 44
click at [688, 402] on icon "Play Audio" at bounding box center [675, 405] width 44 height 44
click at [1055, 437] on div "Voice Note [DATE] · 12:07 PM 0:01 0:34 Your browser does not support the [objec…" at bounding box center [592, 389] width 1142 height 236
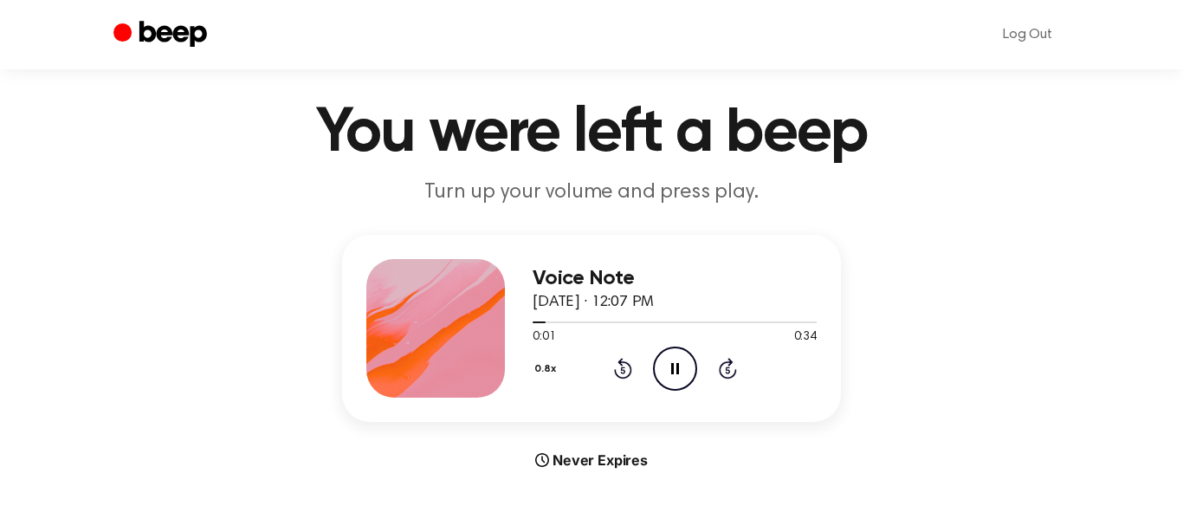
scroll to position [25, 0]
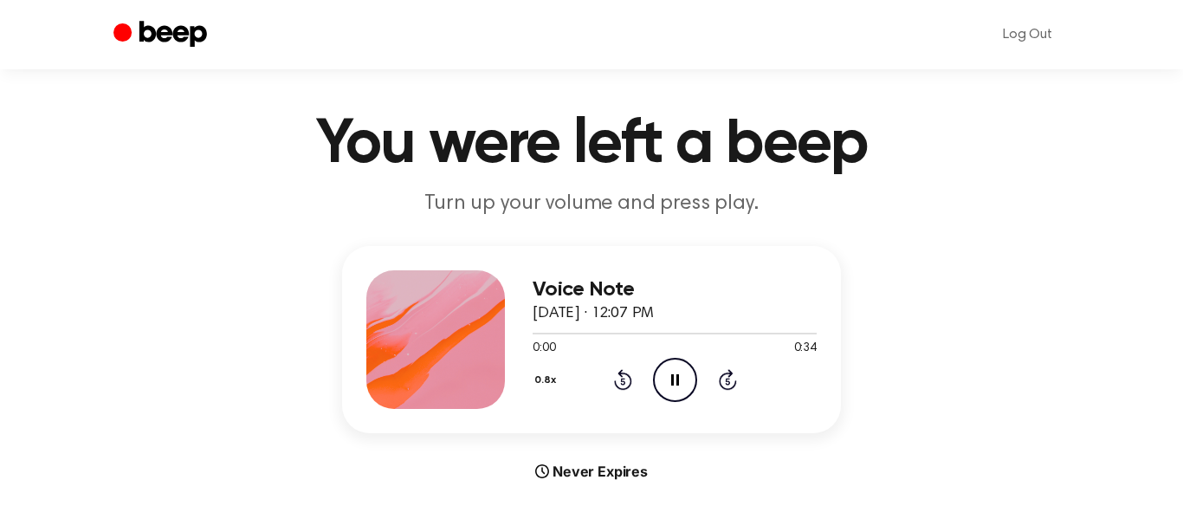
click at [667, 384] on icon "Pause Audio" at bounding box center [675, 380] width 44 height 44
click at [675, 383] on icon "Play Audio" at bounding box center [675, 380] width 44 height 44
click at [455, 303] on div at bounding box center [435, 339] width 139 height 139
